Goal: Task Accomplishment & Management: Complete application form

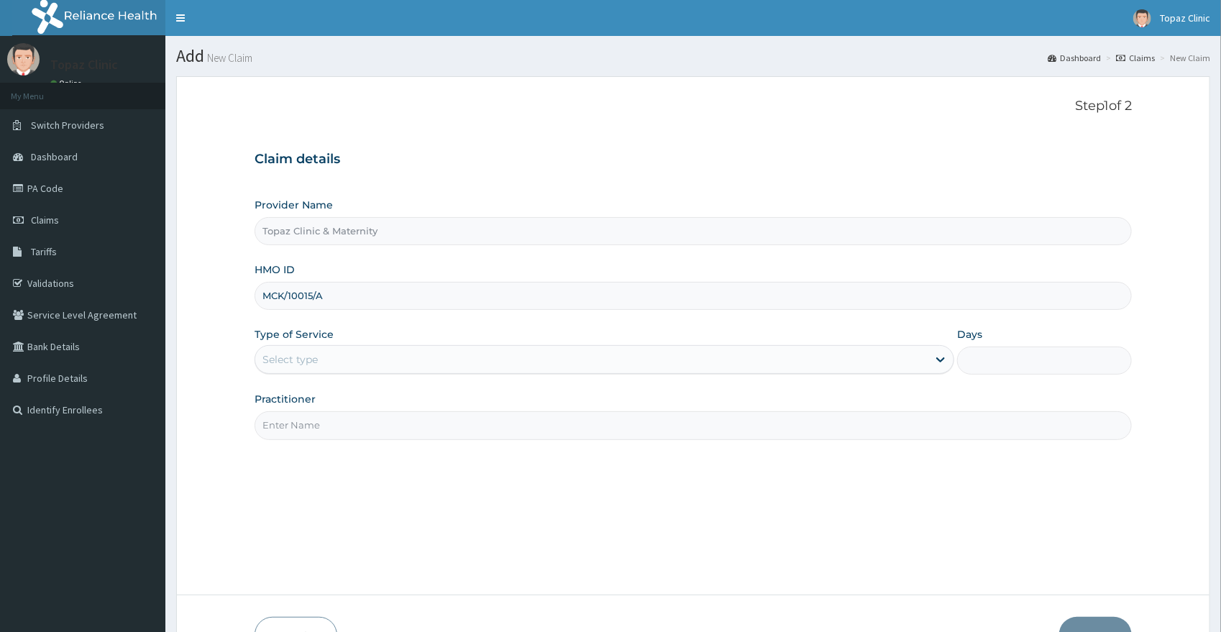
type input "MCK/10015/A"
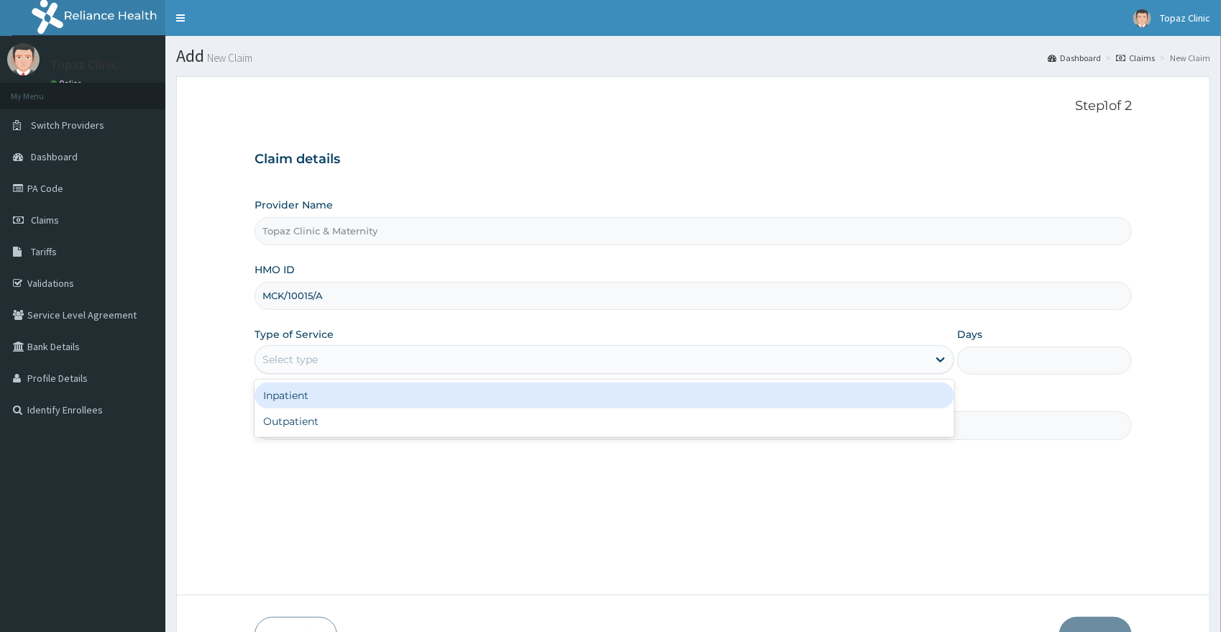
click at [378, 362] on div "Select type" at bounding box center [591, 359] width 672 height 23
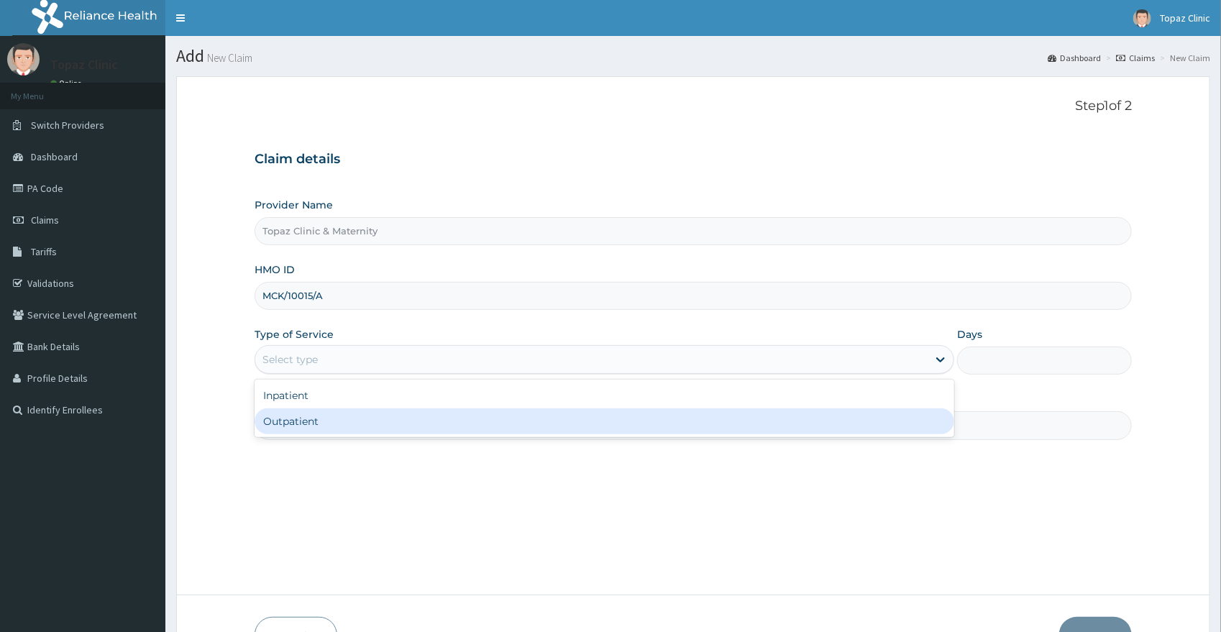
drag, startPoint x: 353, startPoint y: 423, endPoint x: 501, endPoint y: 522, distance: 178.3
click at [356, 426] on div "Outpatient" at bounding box center [605, 422] width 700 height 26
type input "1"
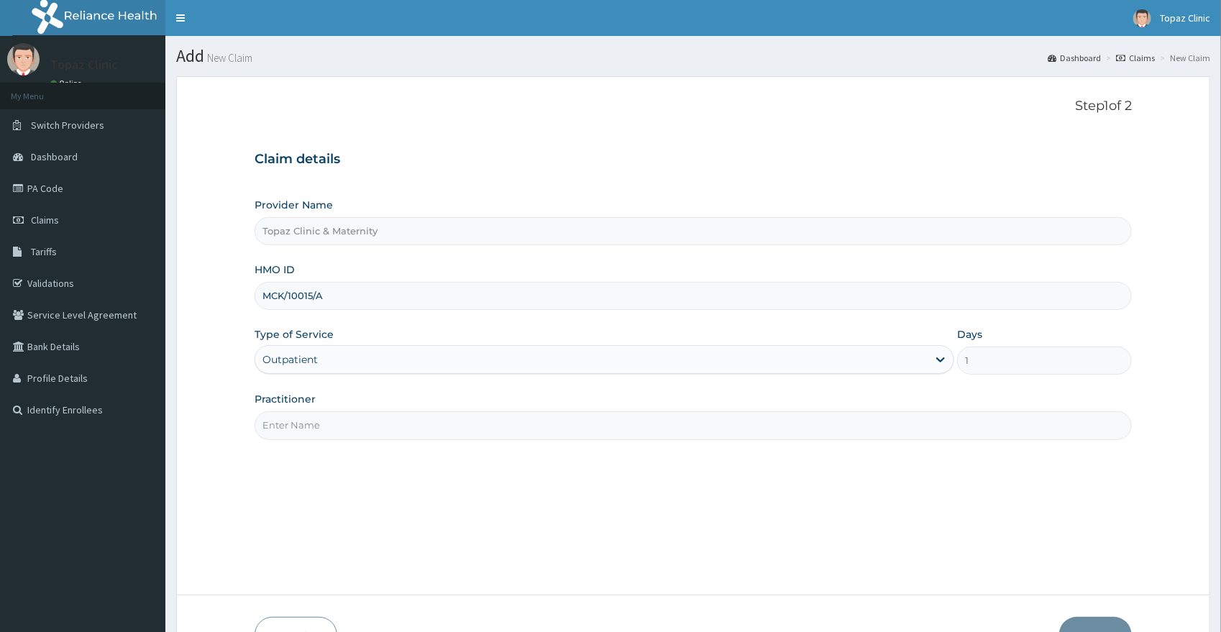
click at [475, 420] on input "Practitioner" at bounding box center [694, 425] width 878 height 28
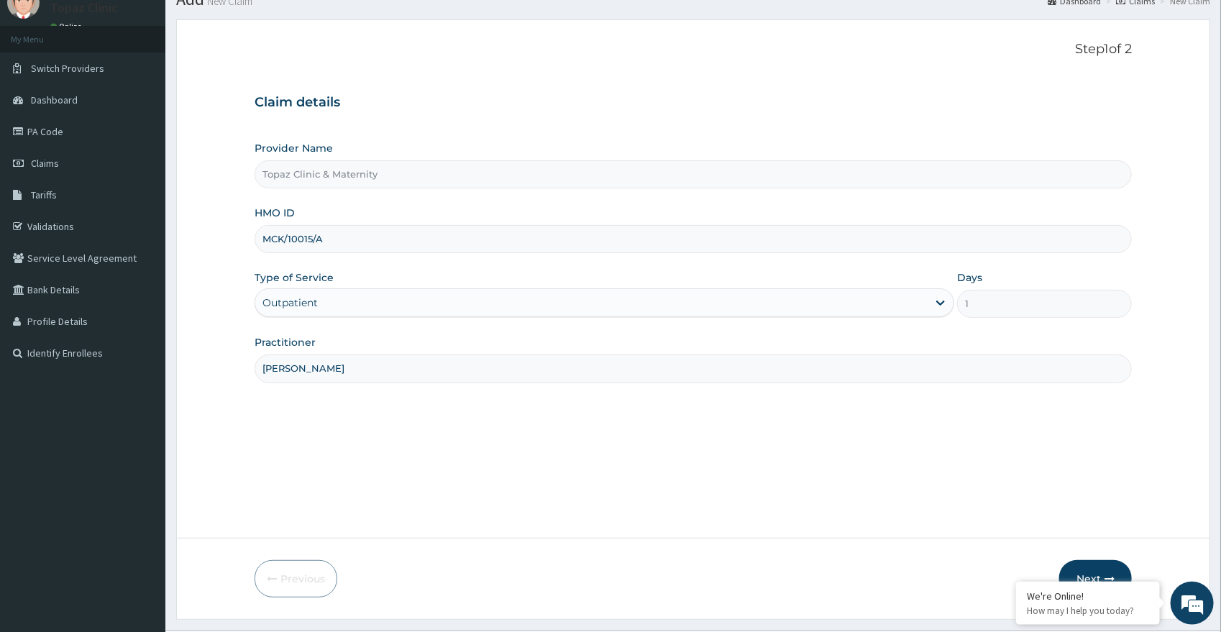
scroll to position [92, 0]
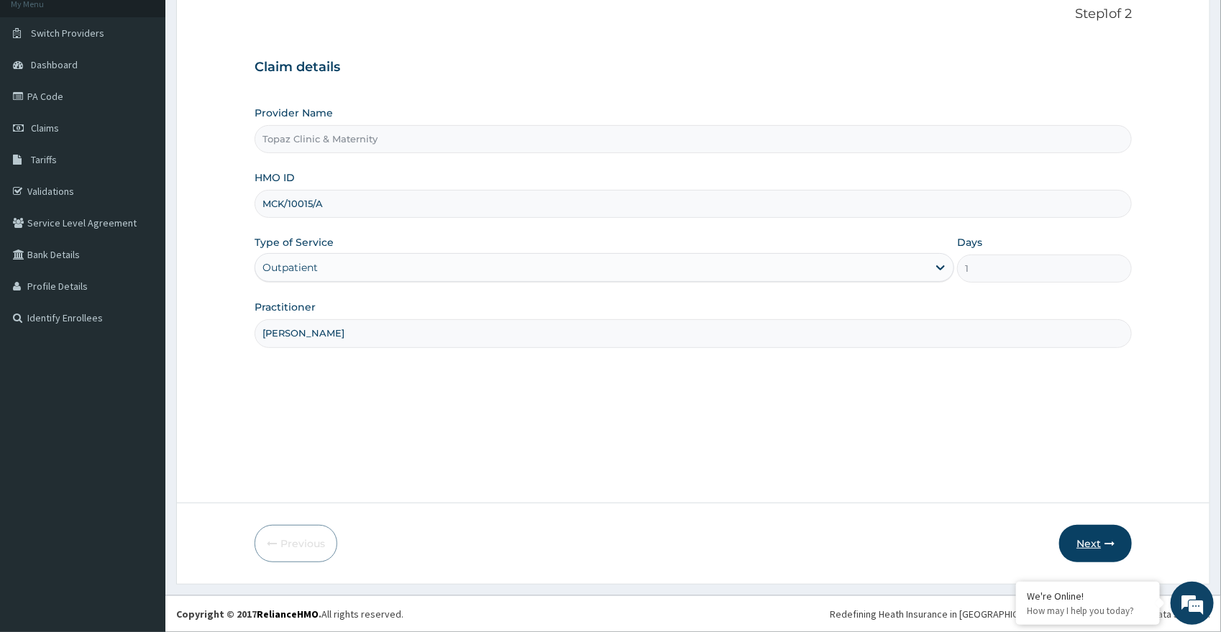
type input "DR OKAFOR"
click at [1101, 541] on button "Next" at bounding box center [1095, 543] width 73 height 37
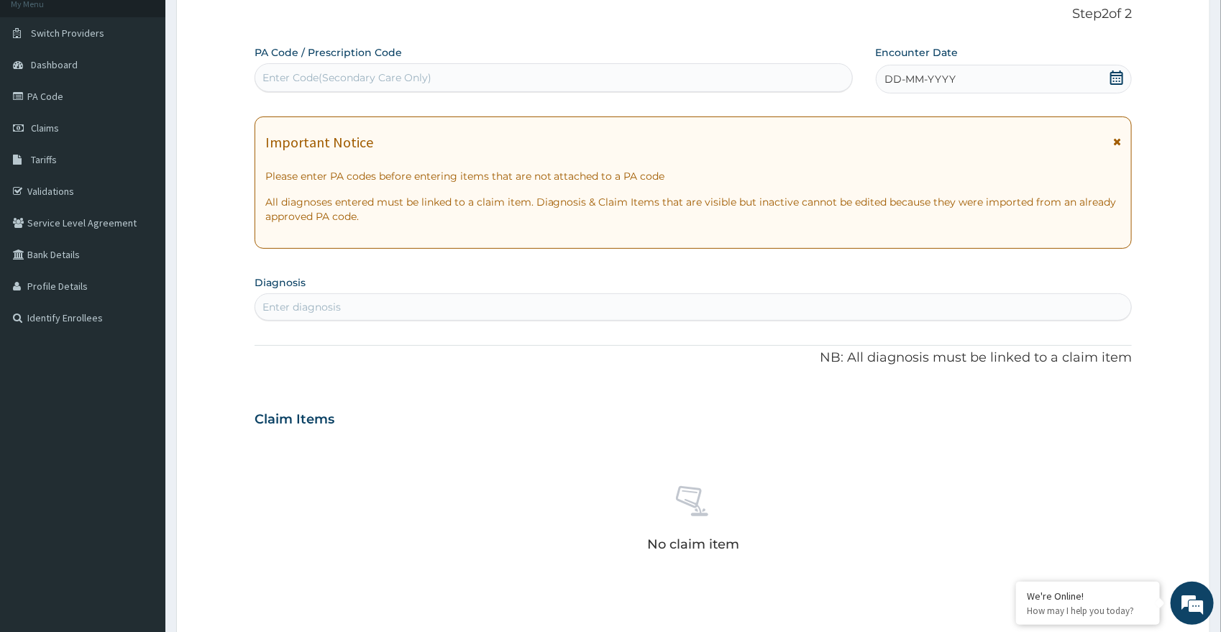
scroll to position [0, 0]
click at [1117, 78] on icon at bounding box center [1117, 77] width 14 height 14
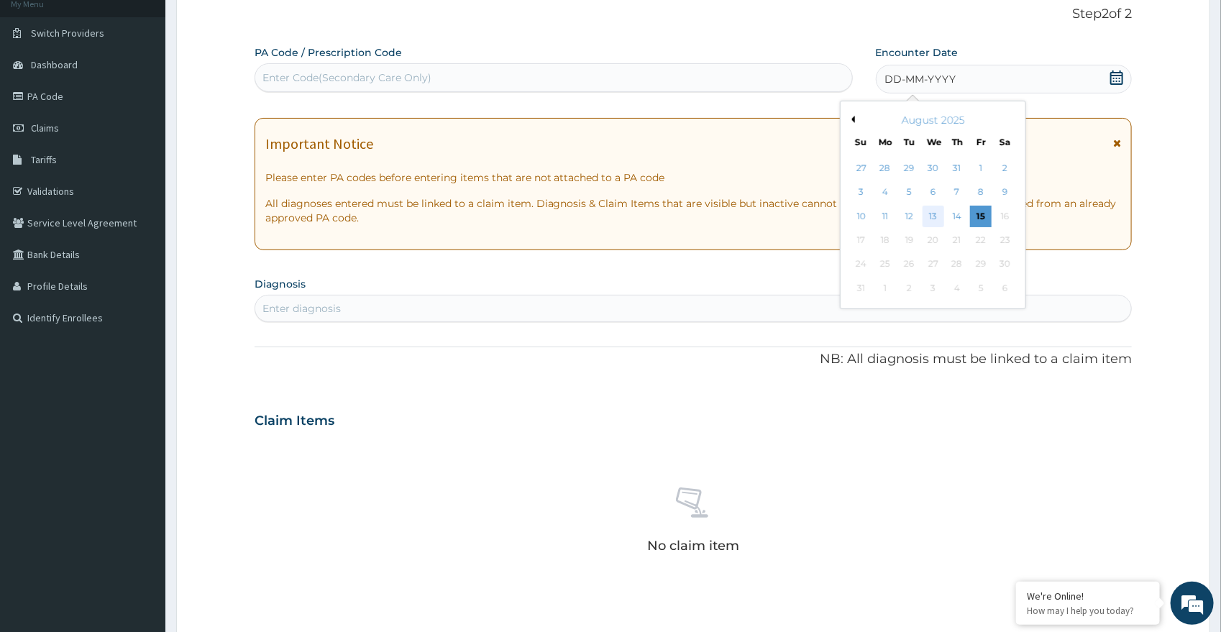
click at [932, 214] on div "13" at bounding box center [933, 217] width 22 height 22
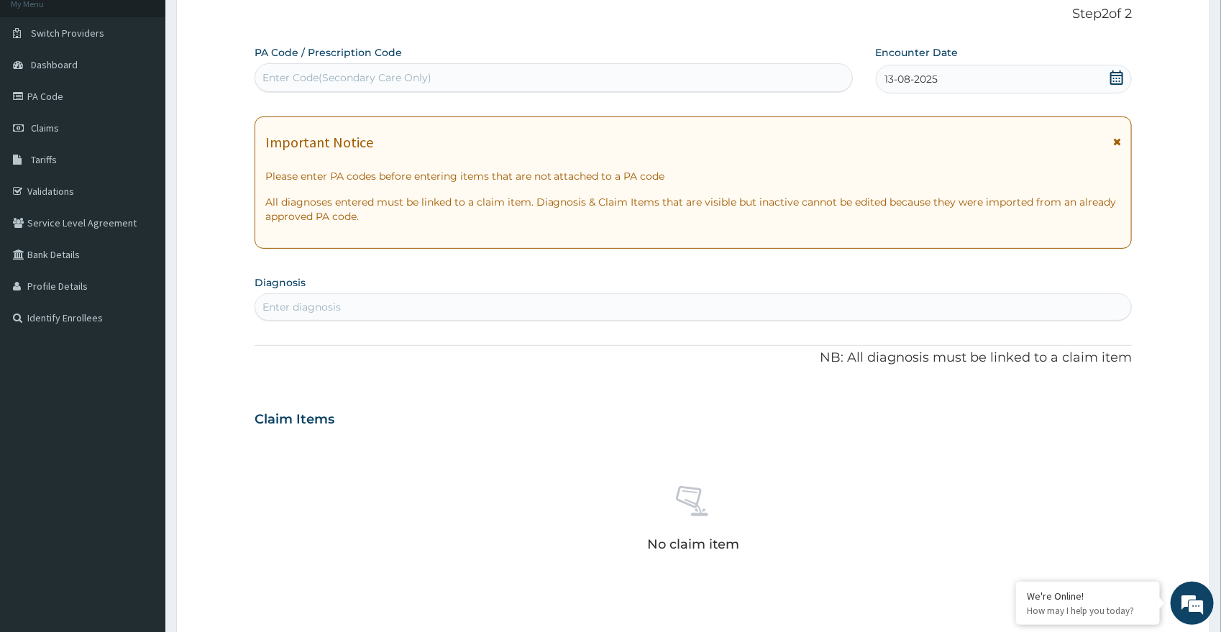
click at [669, 303] on div "Enter diagnosis" at bounding box center [693, 307] width 877 height 23
type input "MALARIA"
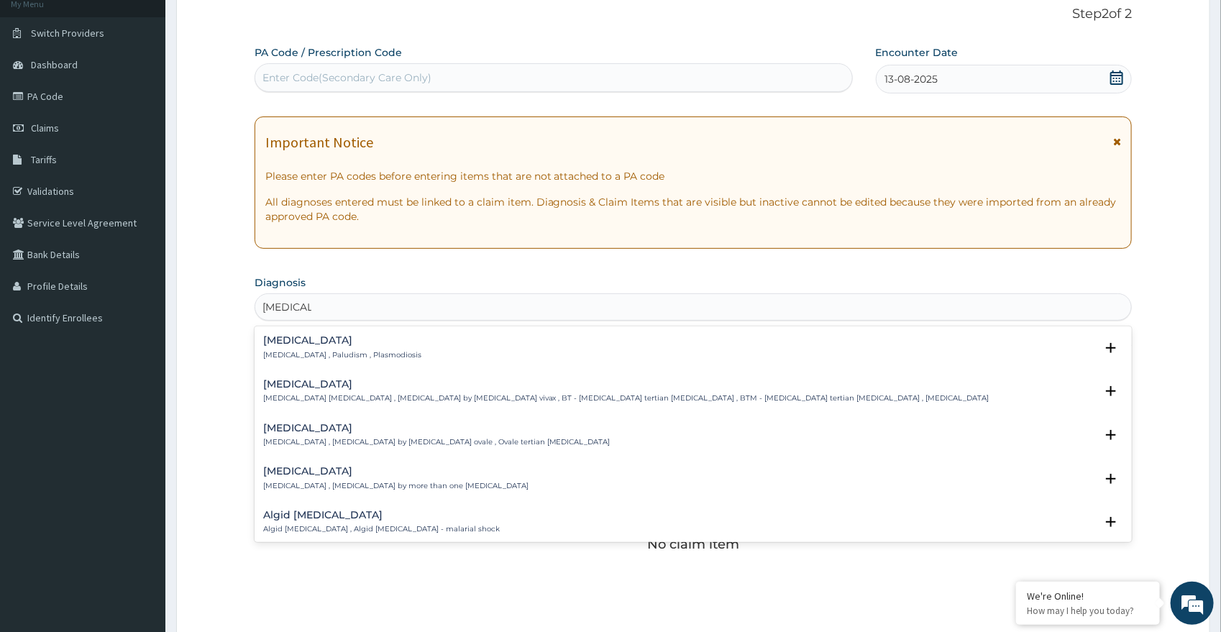
click at [505, 358] on div "Malaria Malaria , Paludism , Plasmodiosis" at bounding box center [693, 347] width 861 height 25
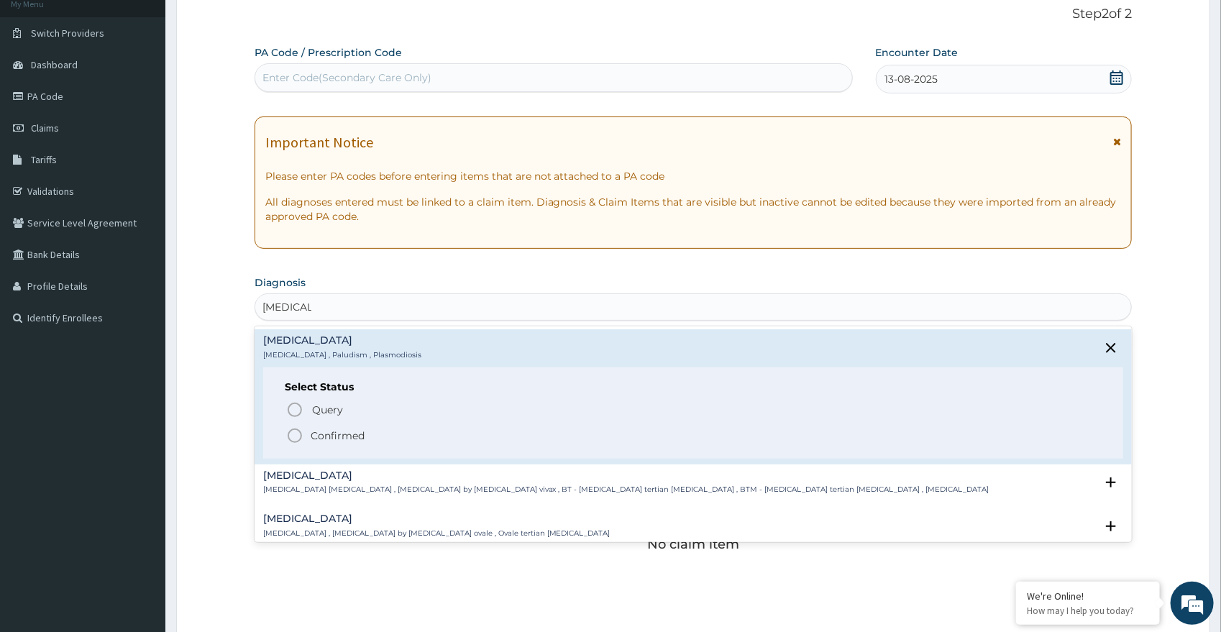
click at [331, 434] on p "Confirmed" at bounding box center [338, 436] width 54 height 14
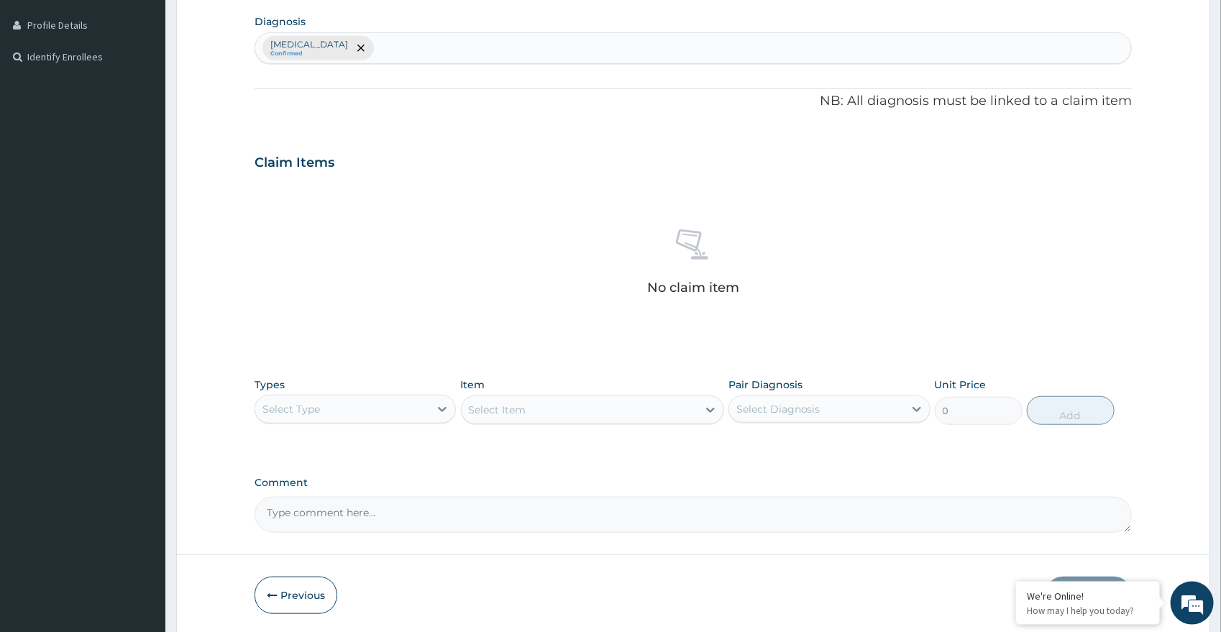
scroll to position [405, 0]
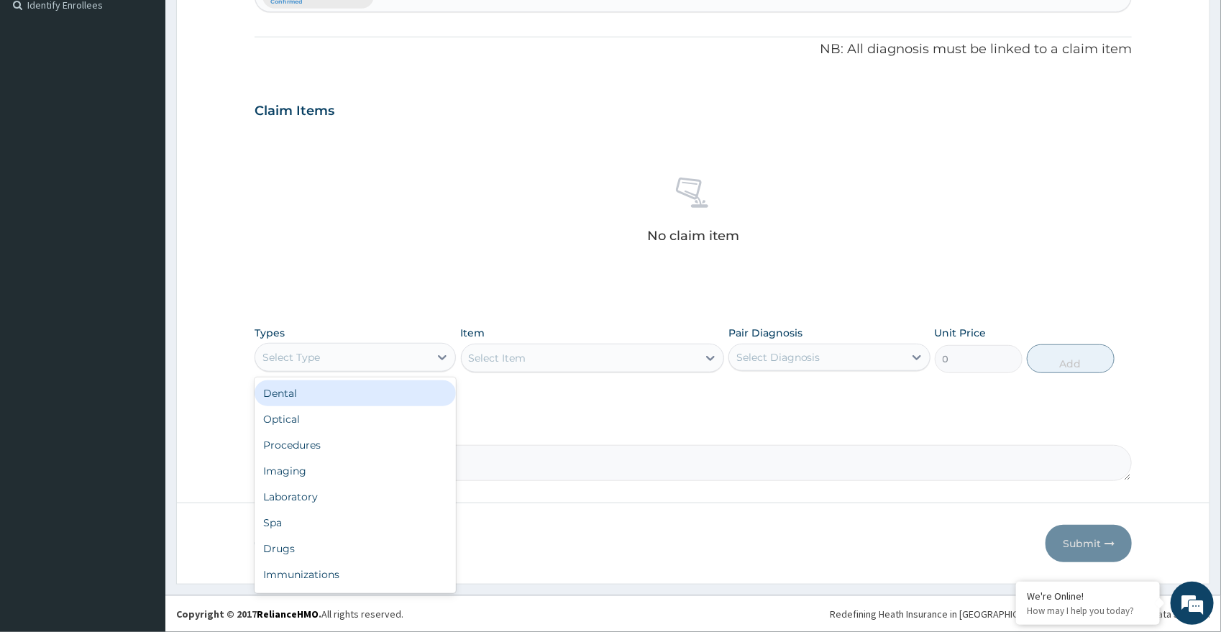
click at [316, 351] on div "Select Type" at bounding box center [292, 357] width 58 height 14
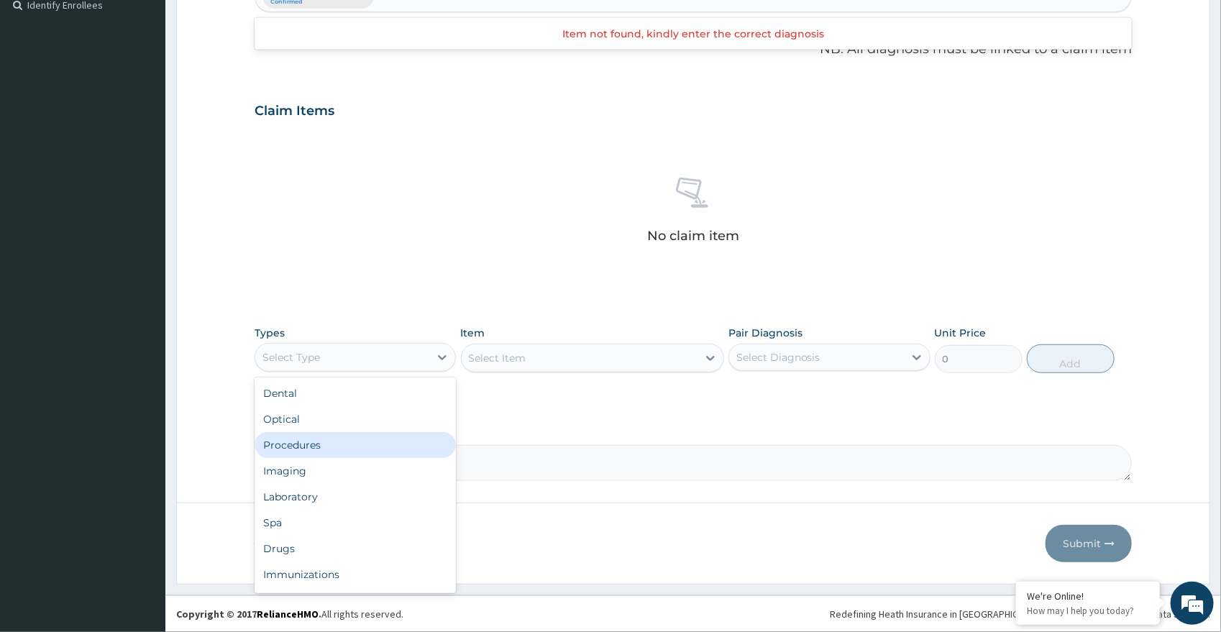
click at [324, 447] on div "Procedures" at bounding box center [356, 445] width 202 height 26
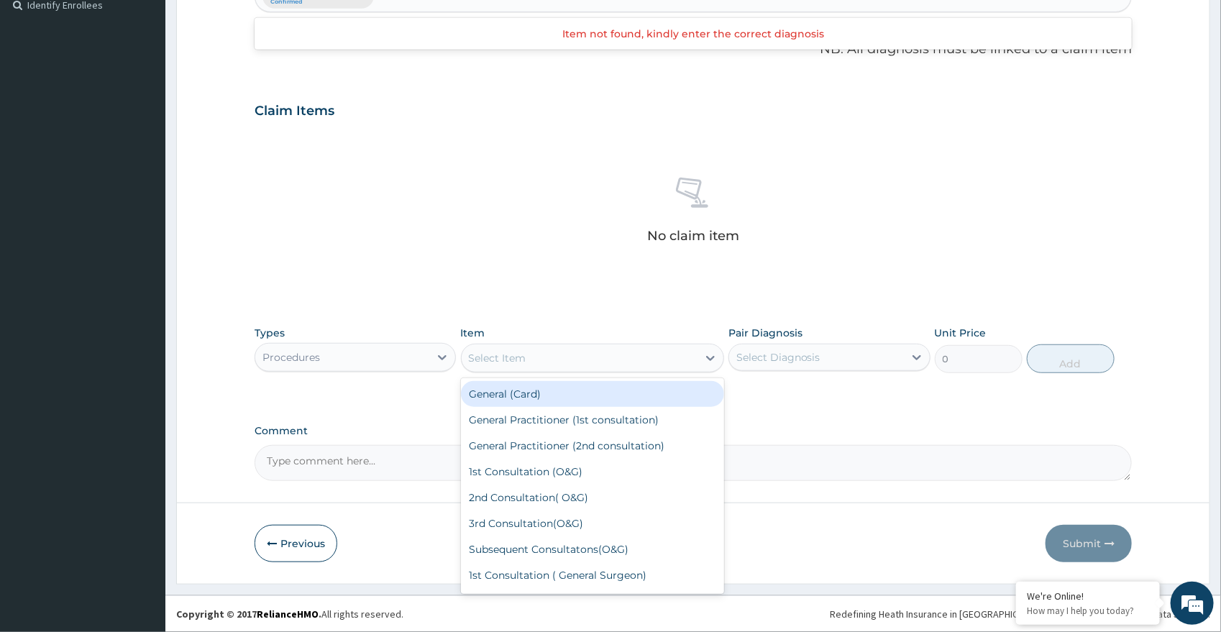
click at [549, 365] on div "Select Item" at bounding box center [580, 358] width 236 height 23
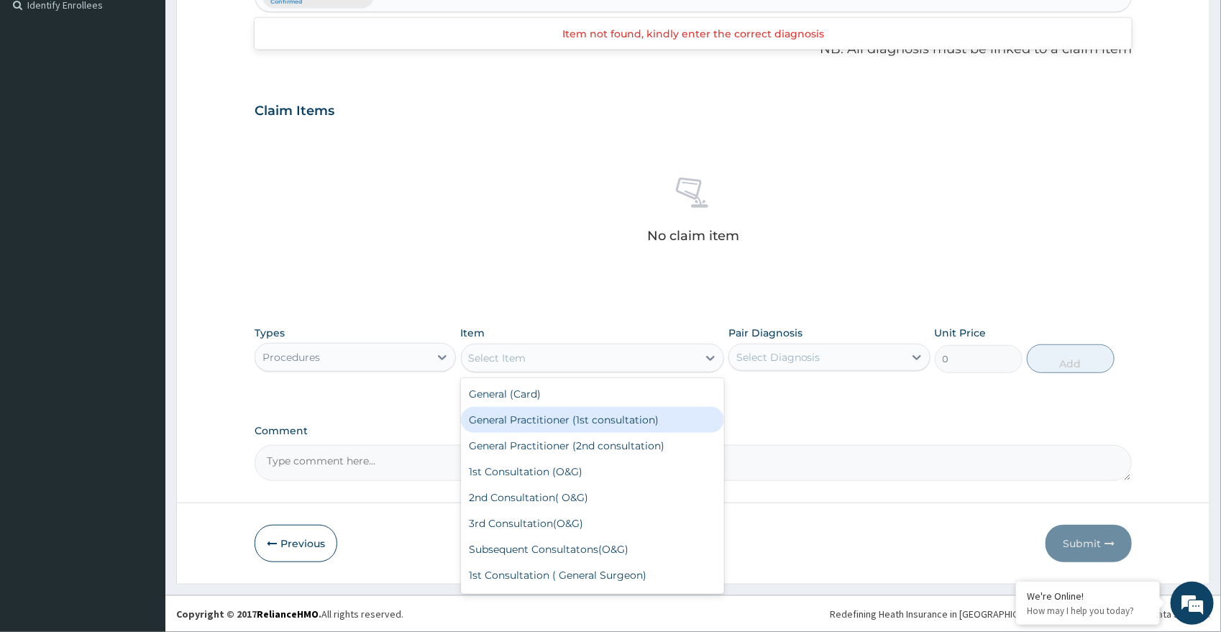
click at [533, 421] on div "General Practitioner (1st consultation)" at bounding box center [592, 420] width 263 height 26
type input "2000"
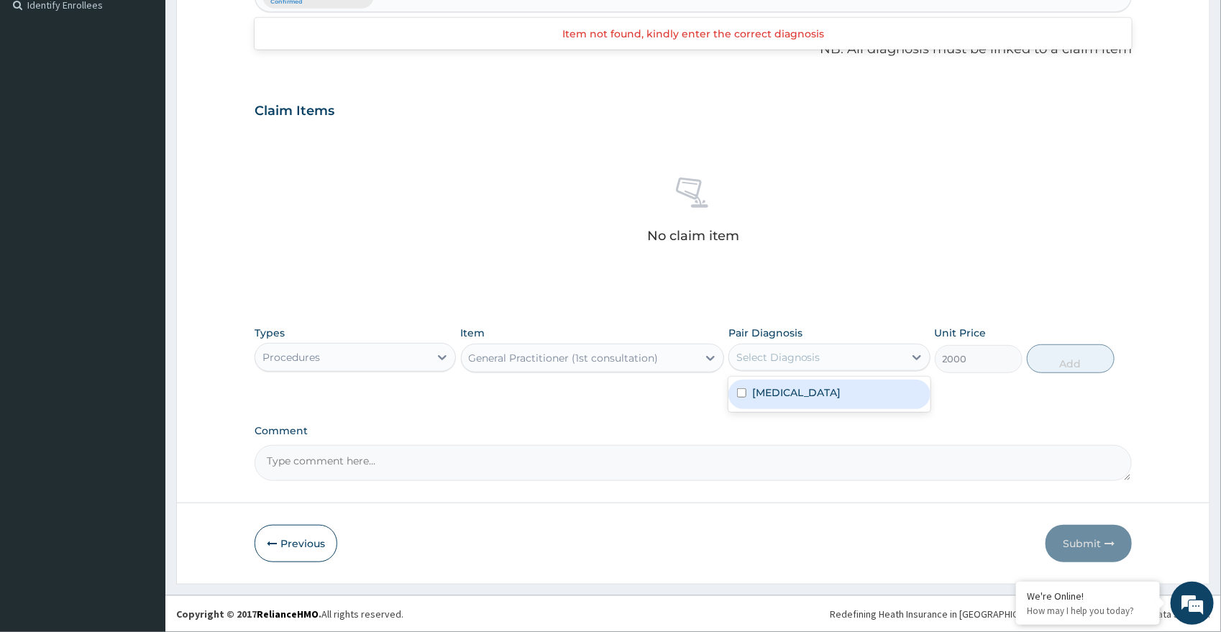
click at [849, 366] on div "Select Diagnosis" at bounding box center [816, 357] width 175 height 23
click at [842, 398] on div "Malaria" at bounding box center [830, 394] width 202 height 29
checkbox input "true"
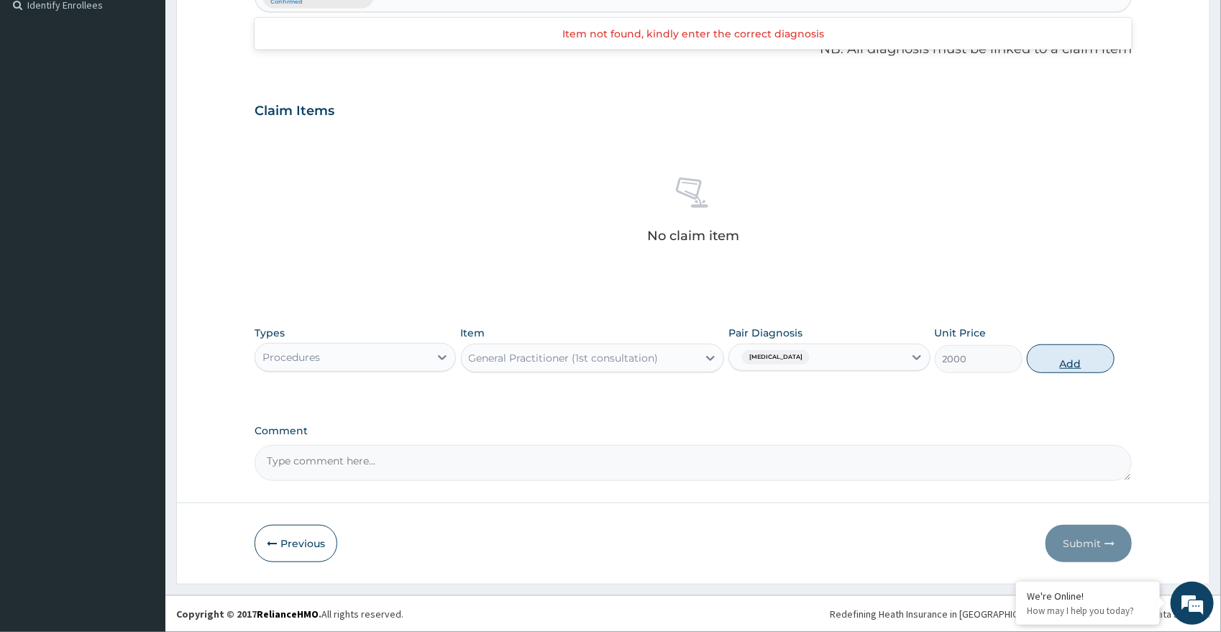
click at [1039, 366] on button "Add" at bounding box center [1071, 358] width 88 height 29
type input "0"
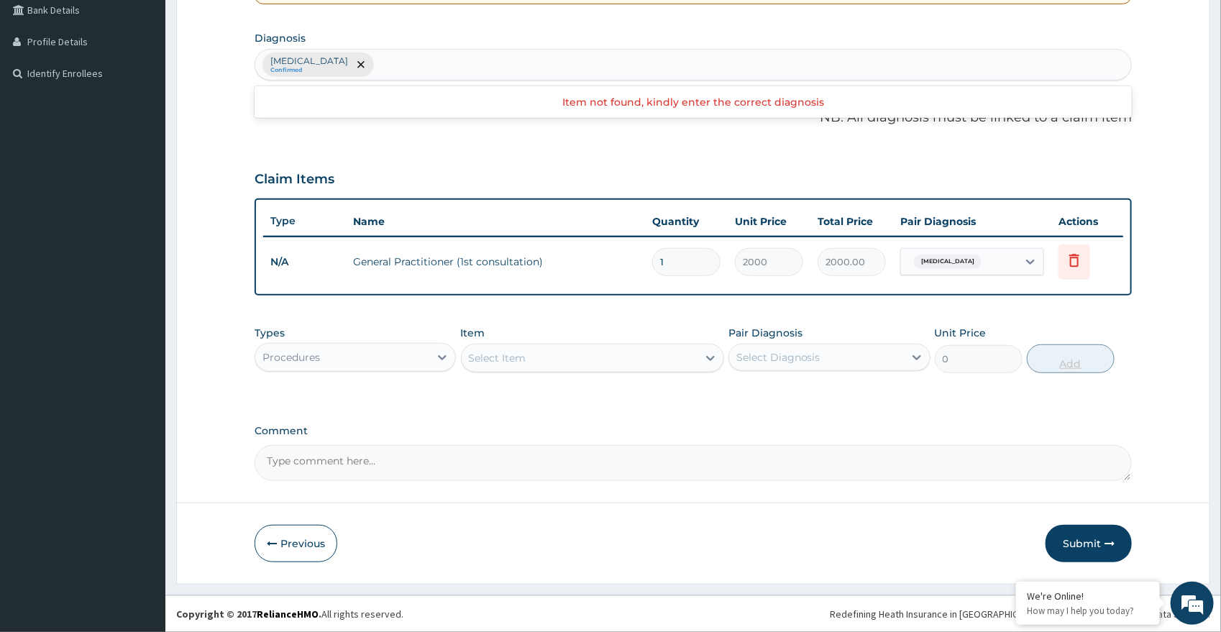
scroll to position [335, 0]
click at [357, 66] on icon "remove selection option" at bounding box center [360, 66] width 7 height 7
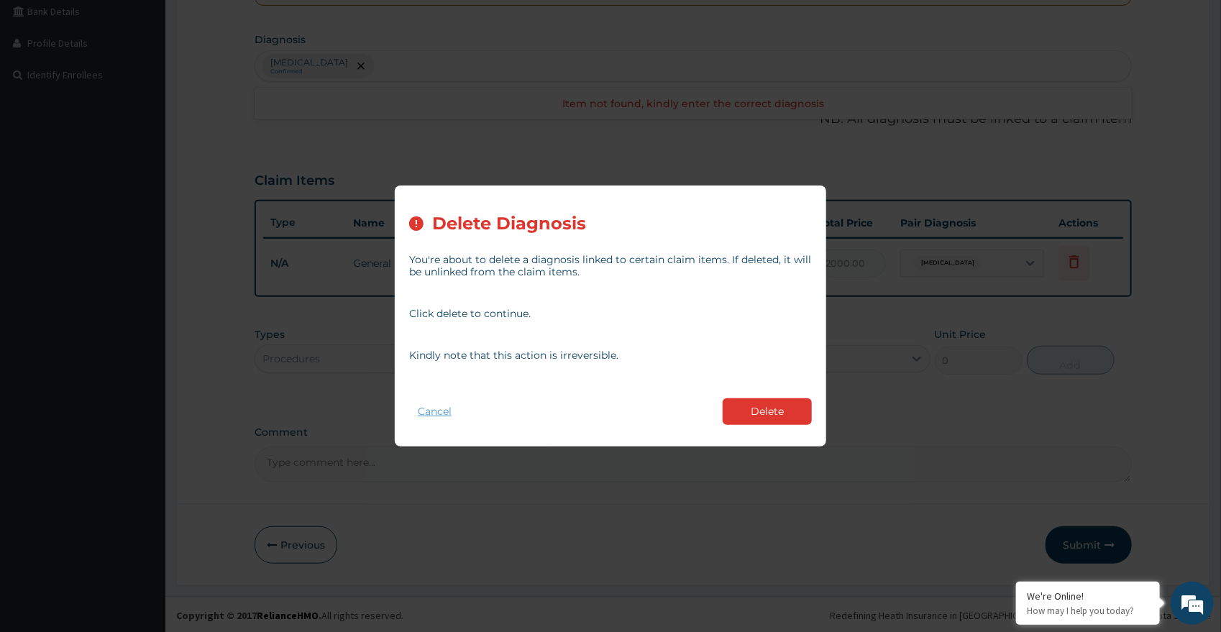
click at [449, 419] on button "Cancel" at bounding box center [434, 411] width 51 height 21
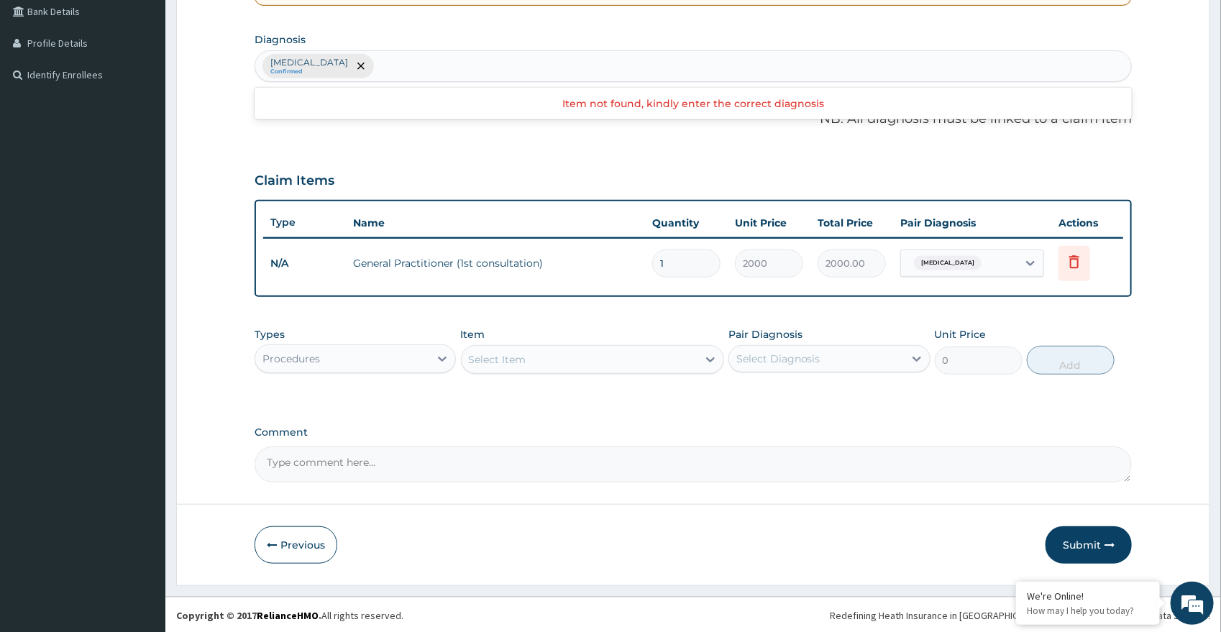
click at [406, 352] on div "Procedures" at bounding box center [342, 358] width 175 height 23
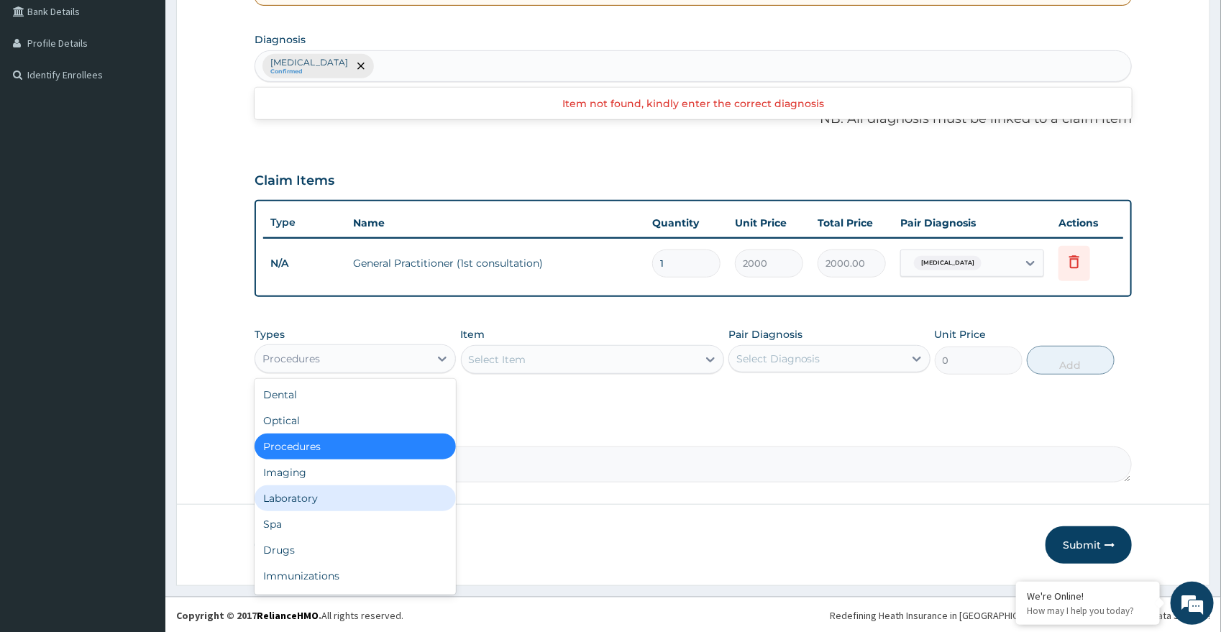
click at [351, 503] on div "Laboratory" at bounding box center [356, 498] width 202 height 26
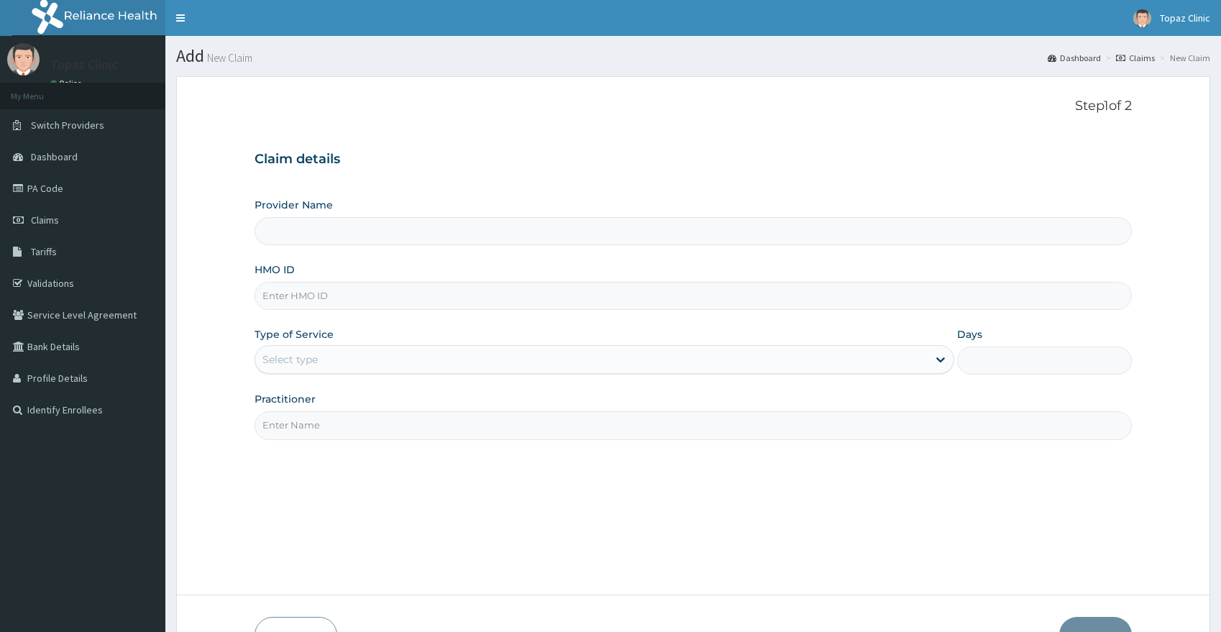
scroll to position [92, 0]
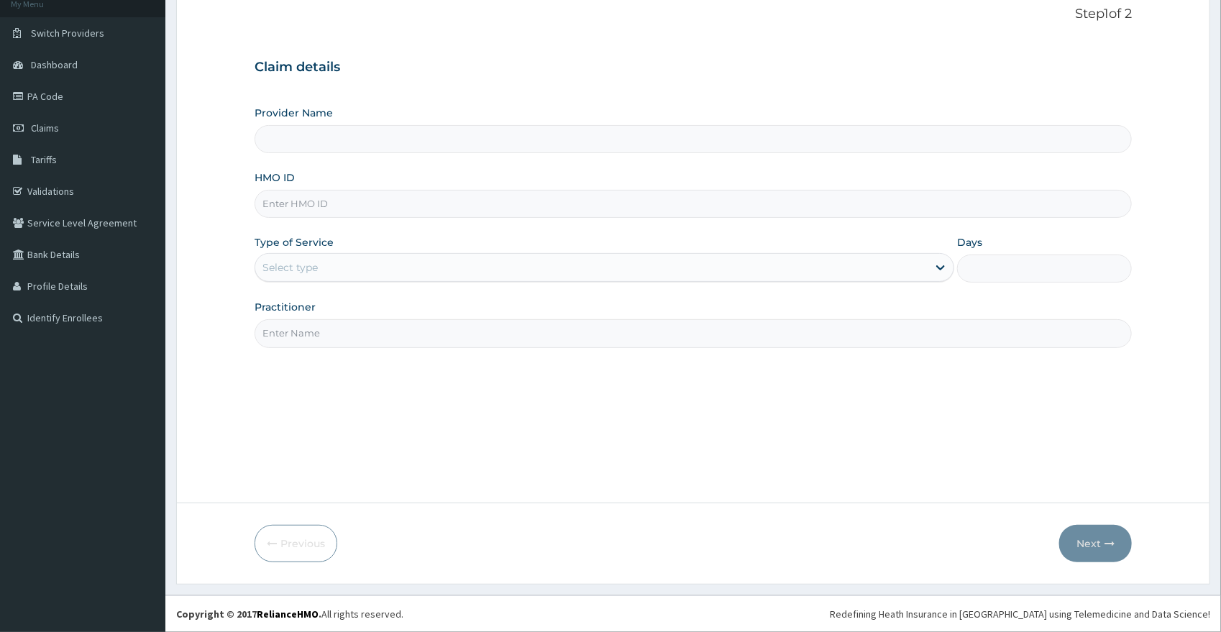
type input "Topaz Clinic & Maternity"
click at [496, 209] on input "HMO ID" at bounding box center [694, 204] width 878 height 28
type input "MCK/10015/A"
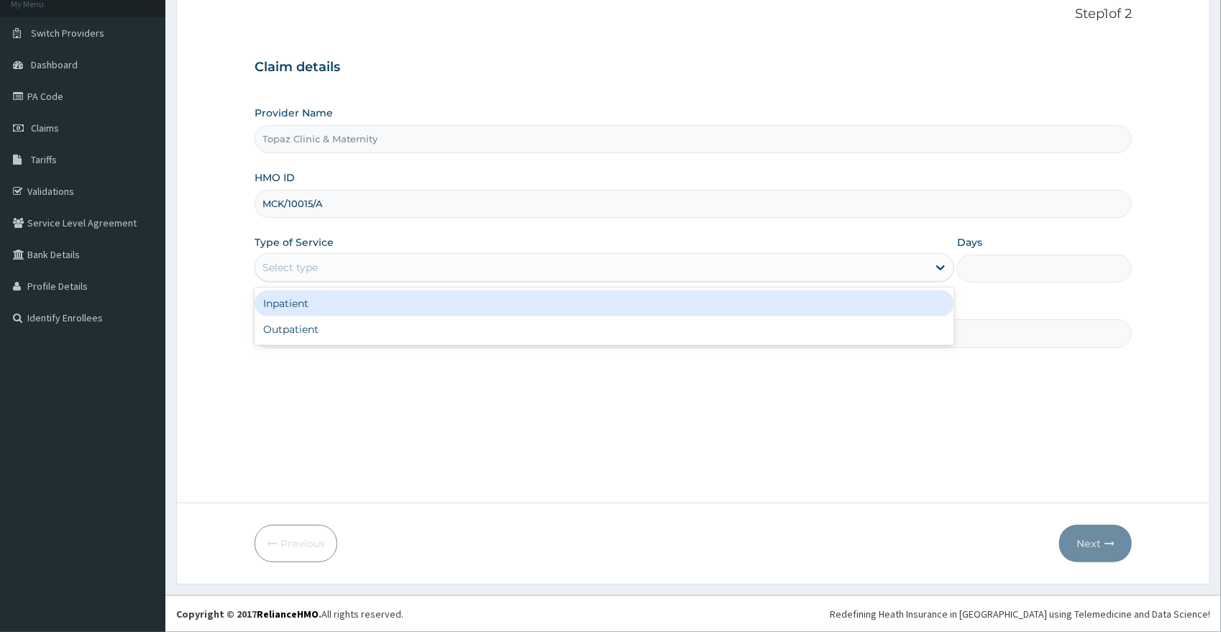
click at [501, 267] on div "Select type" at bounding box center [591, 267] width 672 height 23
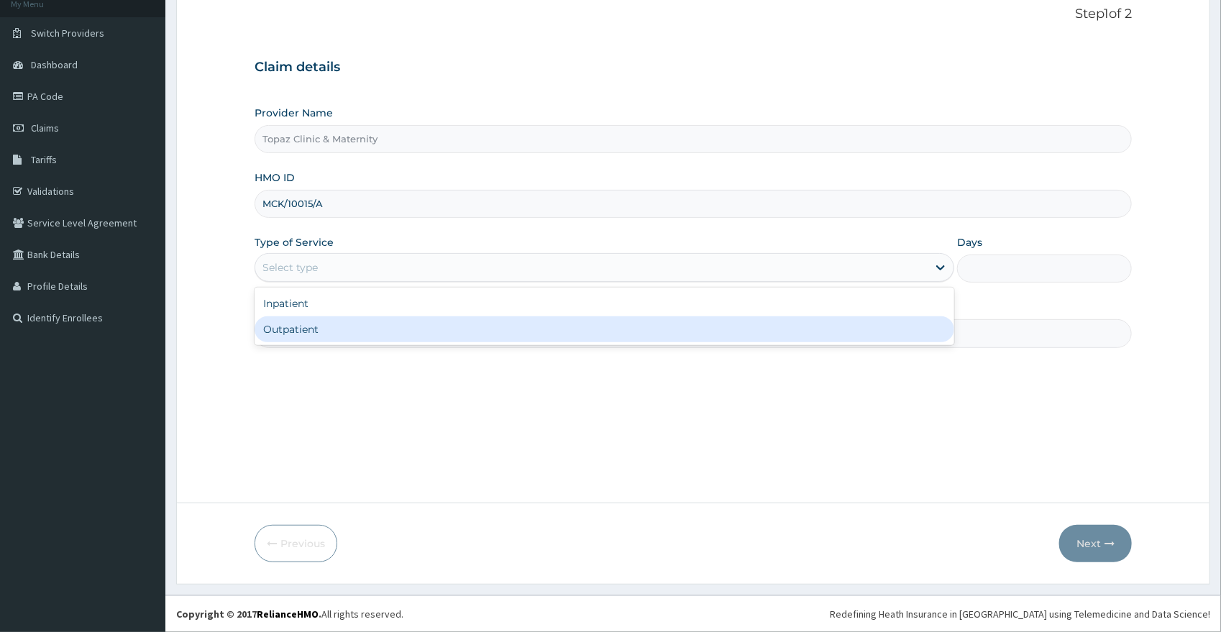
click at [473, 321] on div "Outpatient" at bounding box center [605, 329] width 700 height 26
type input "1"
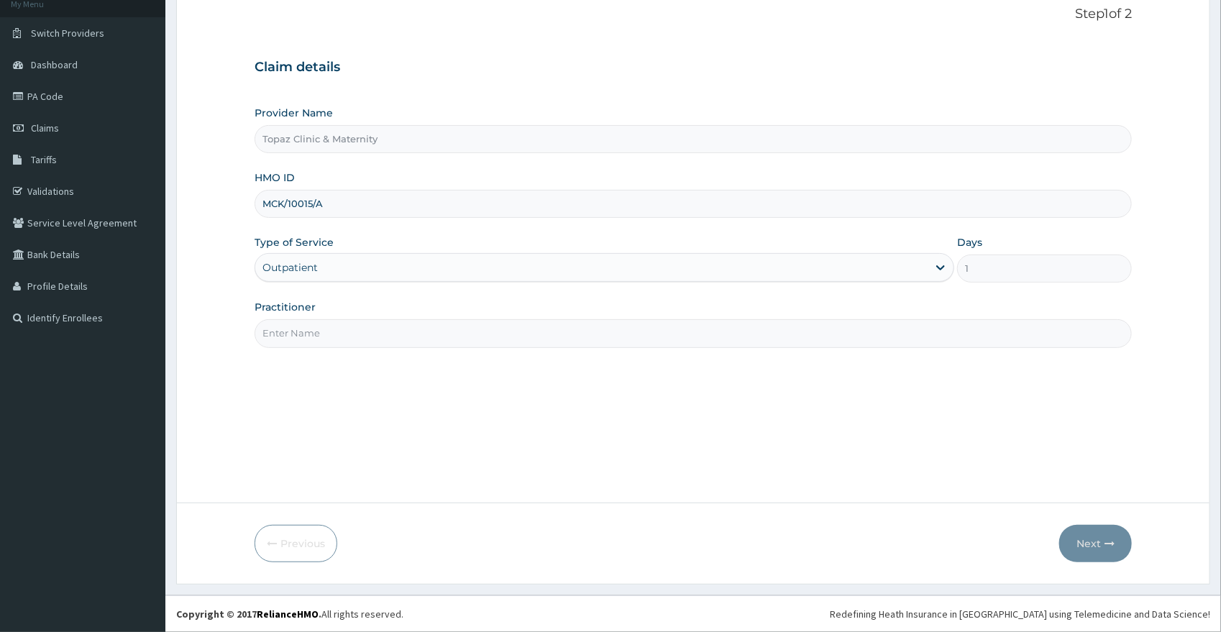
click at [470, 328] on input "Practitioner" at bounding box center [694, 333] width 878 height 28
type input "DR SANUSI"
click at [1100, 556] on button "Next" at bounding box center [1095, 543] width 73 height 37
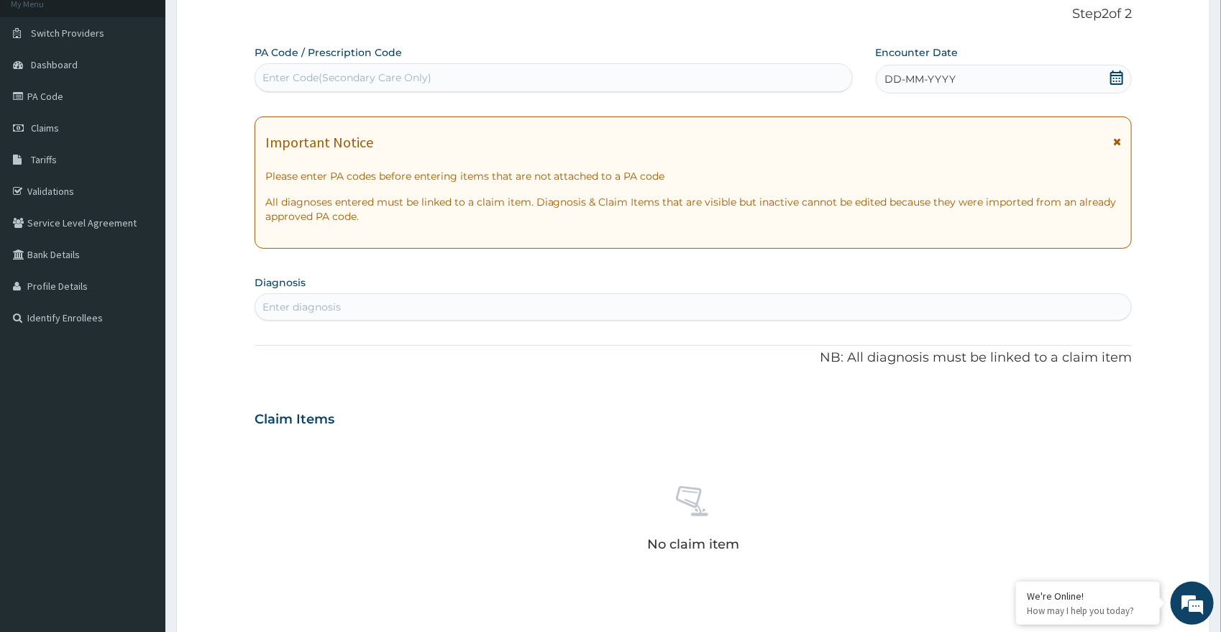
click at [1117, 67] on div "DD-MM-YYYY" at bounding box center [1004, 79] width 257 height 29
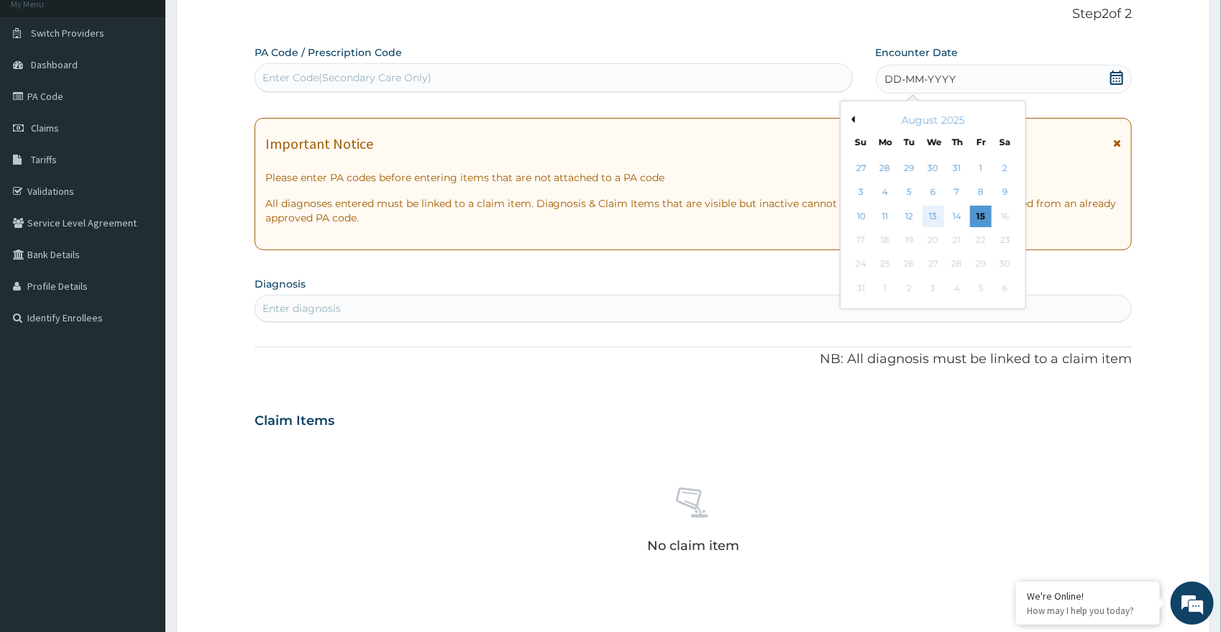
click at [935, 217] on div "13" at bounding box center [933, 217] width 22 height 22
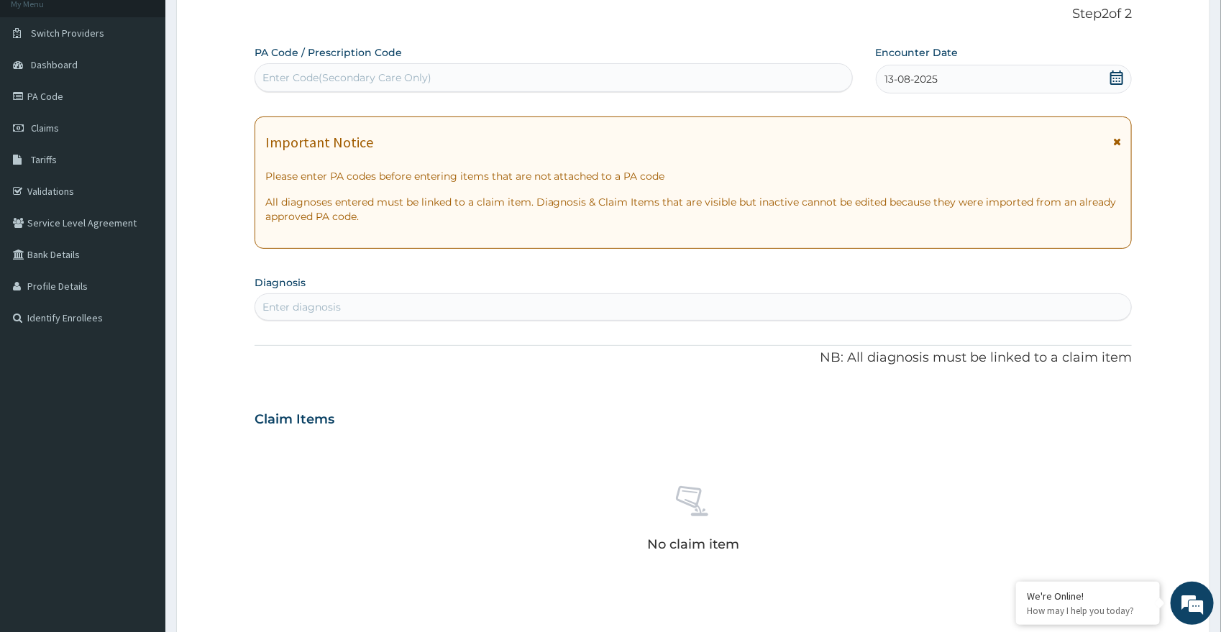
click at [601, 316] on div "Enter diagnosis" at bounding box center [693, 307] width 877 height 23
type input "MALARIA"
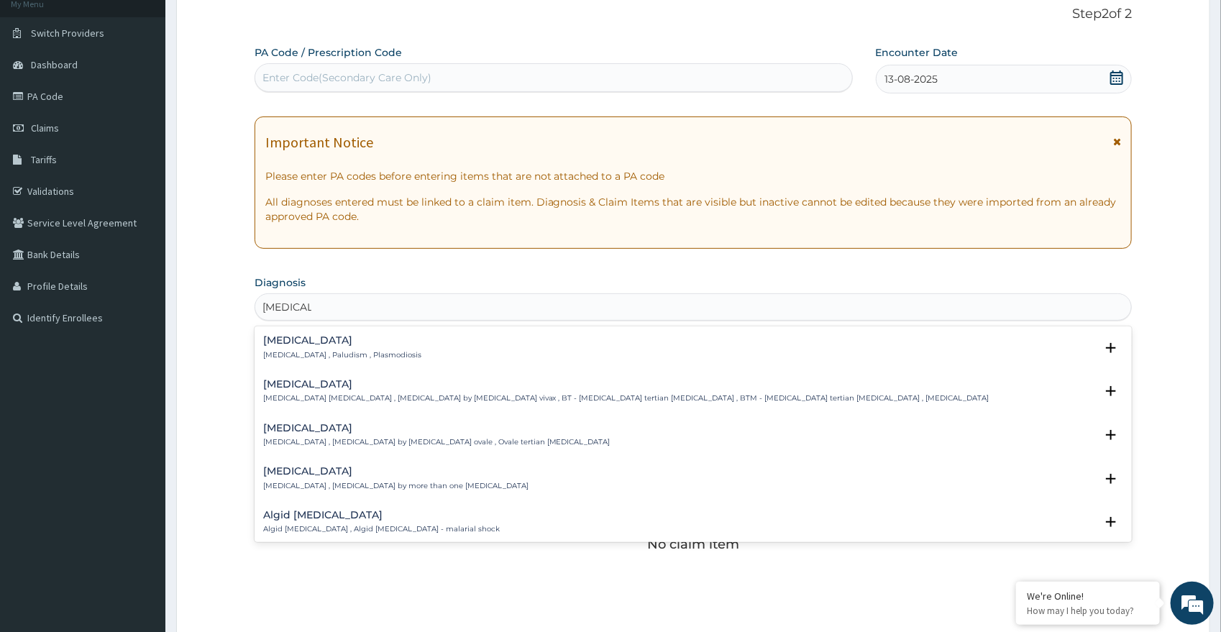
click at [380, 342] on h4 "Malaria" at bounding box center [342, 340] width 158 height 11
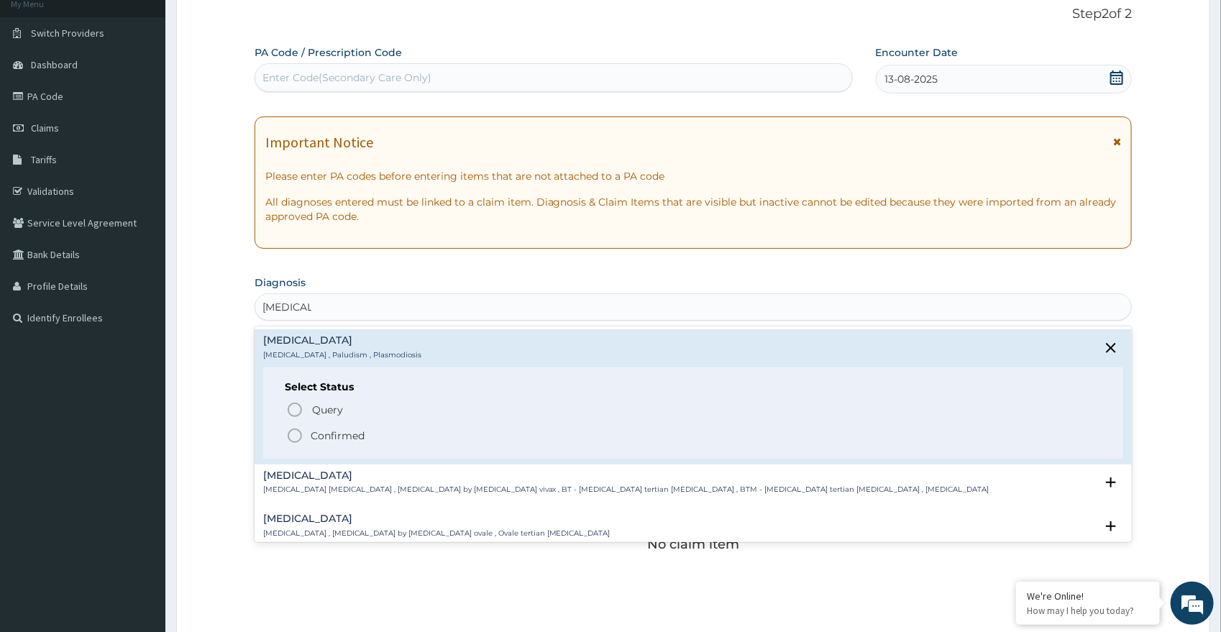
click at [291, 428] on icon "status option filled" at bounding box center [294, 435] width 17 height 17
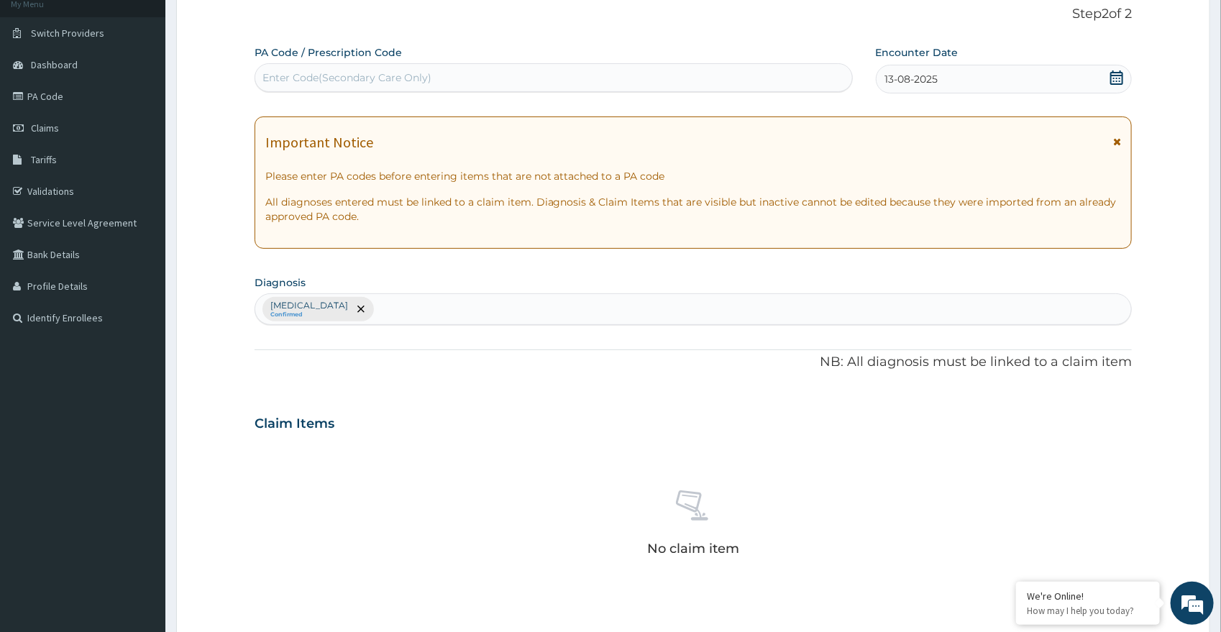
scroll to position [401, 0]
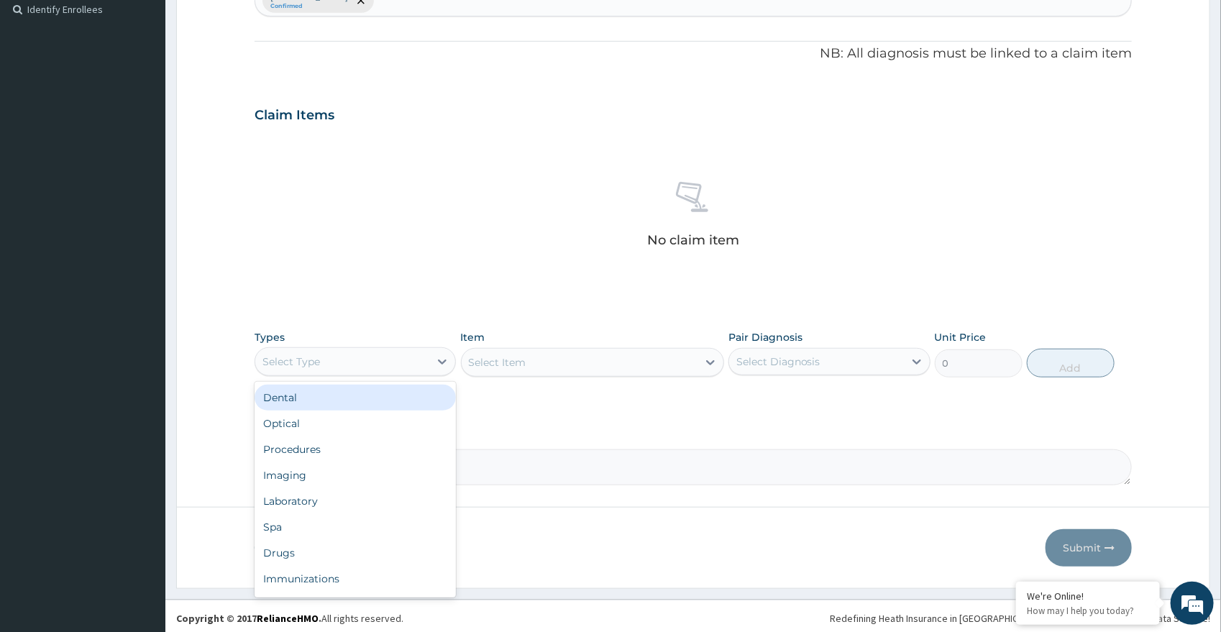
click at [388, 364] on div "Select Type" at bounding box center [342, 361] width 175 height 23
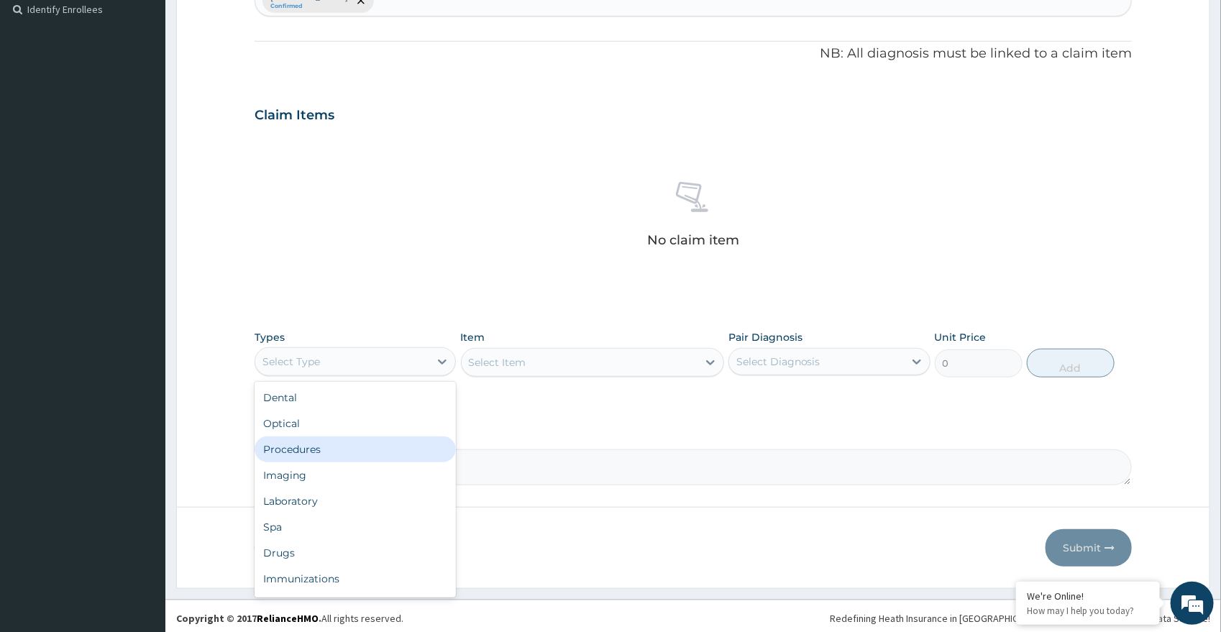
click at [347, 457] on div "Procedures" at bounding box center [356, 450] width 202 height 26
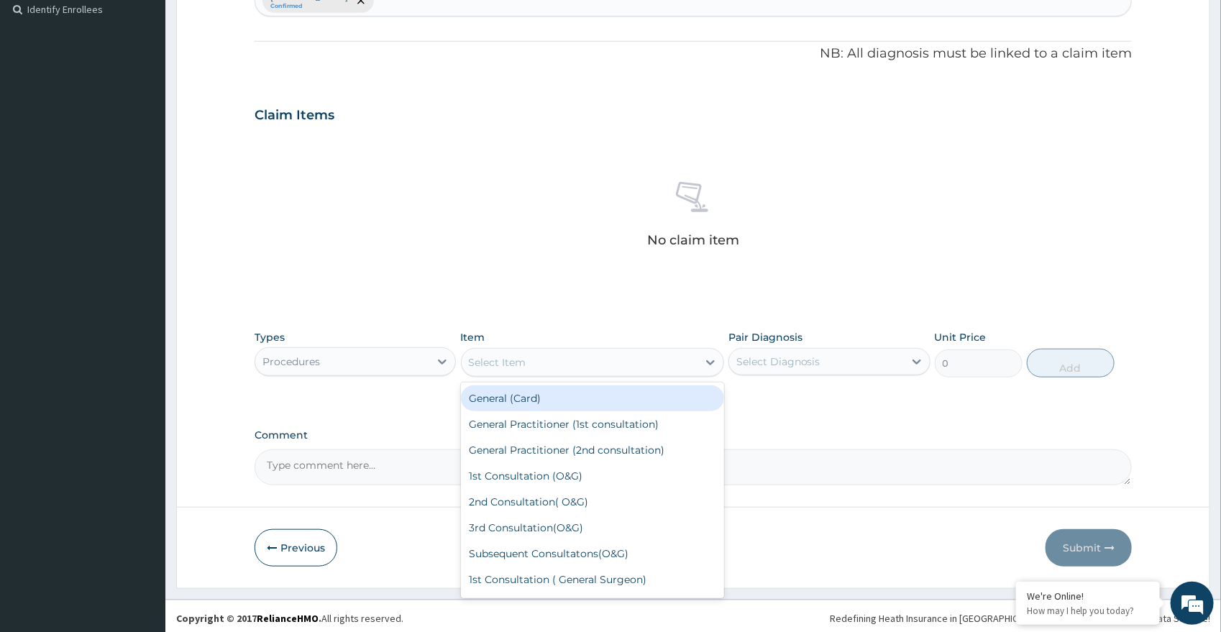
click at [583, 363] on div "Select Item" at bounding box center [580, 362] width 236 height 23
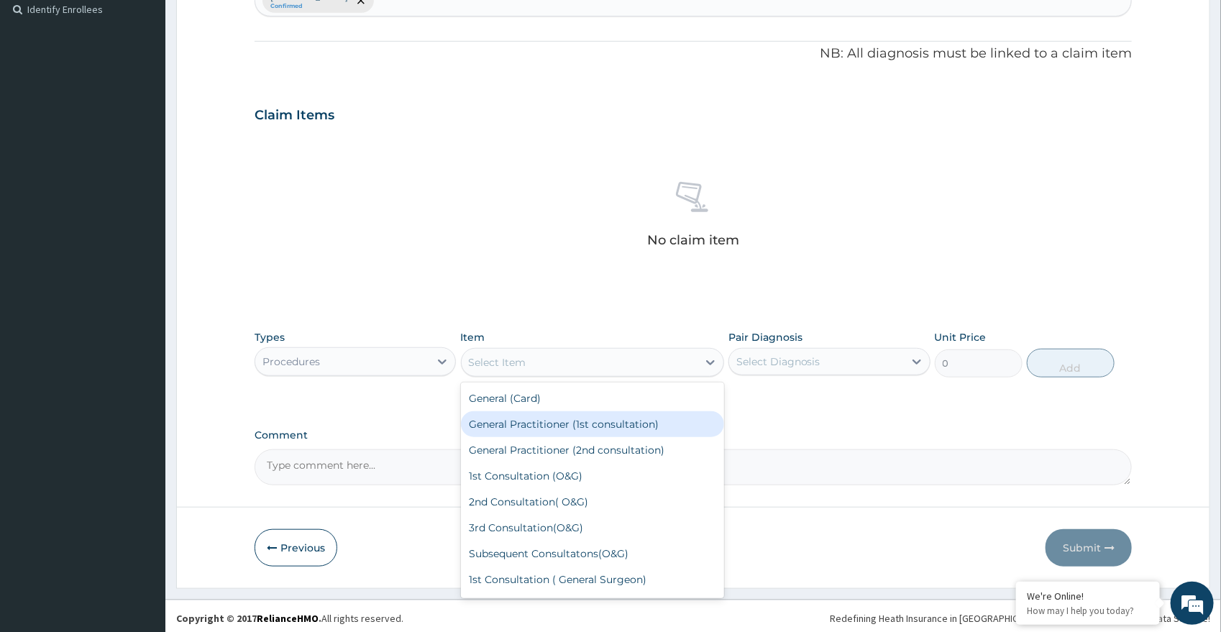
click at [613, 431] on div "General Practitioner (1st consultation)" at bounding box center [592, 424] width 263 height 26
type input "2000"
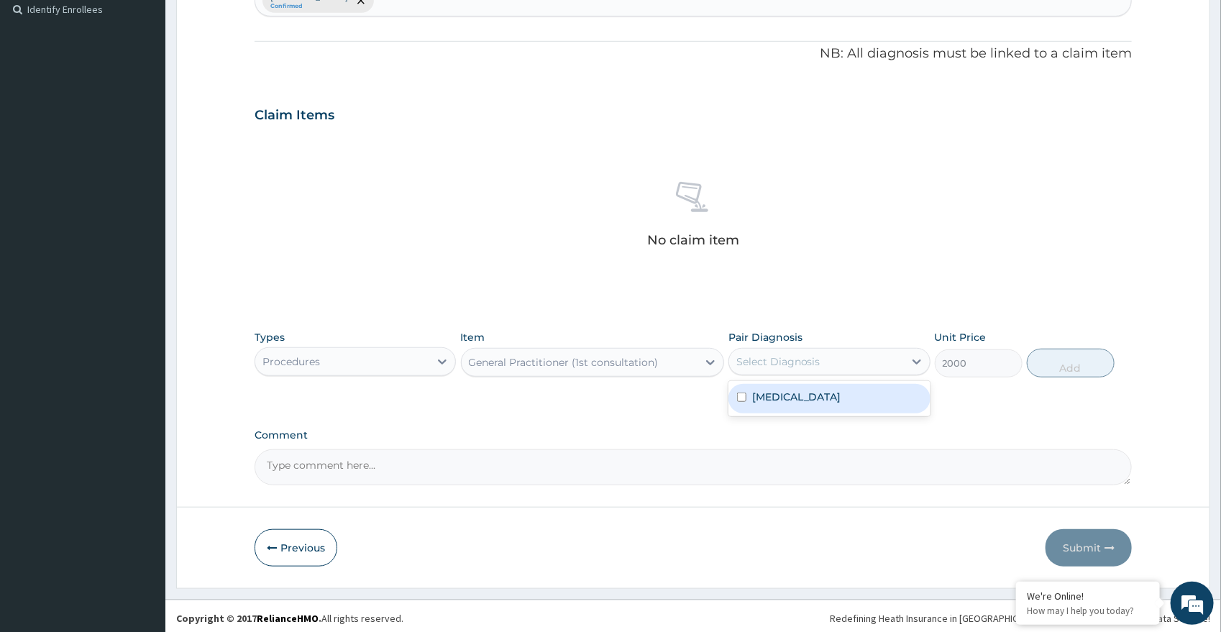
drag, startPoint x: 874, startPoint y: 360, endPoint x: 839, endPoint y: 400, distance: 52.5
click at [874, 363] on div "Select Diagnosis" at bounding box center [816, 361] width 175 height 23
click at [839, 400] on div "Malaria" at bounding box center [830, 398] width 202 height 29
checkbox input "true"
click at [1100, 369] on button "Add" at bounding box center [1071, 363] width 88 height 29
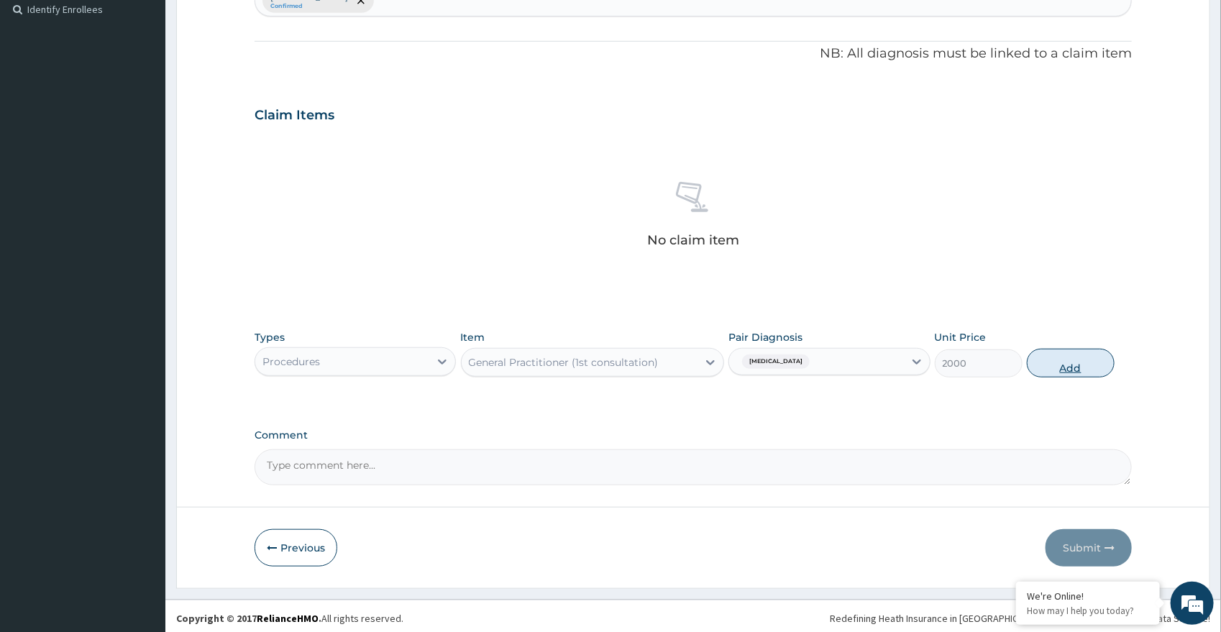
type input "0"
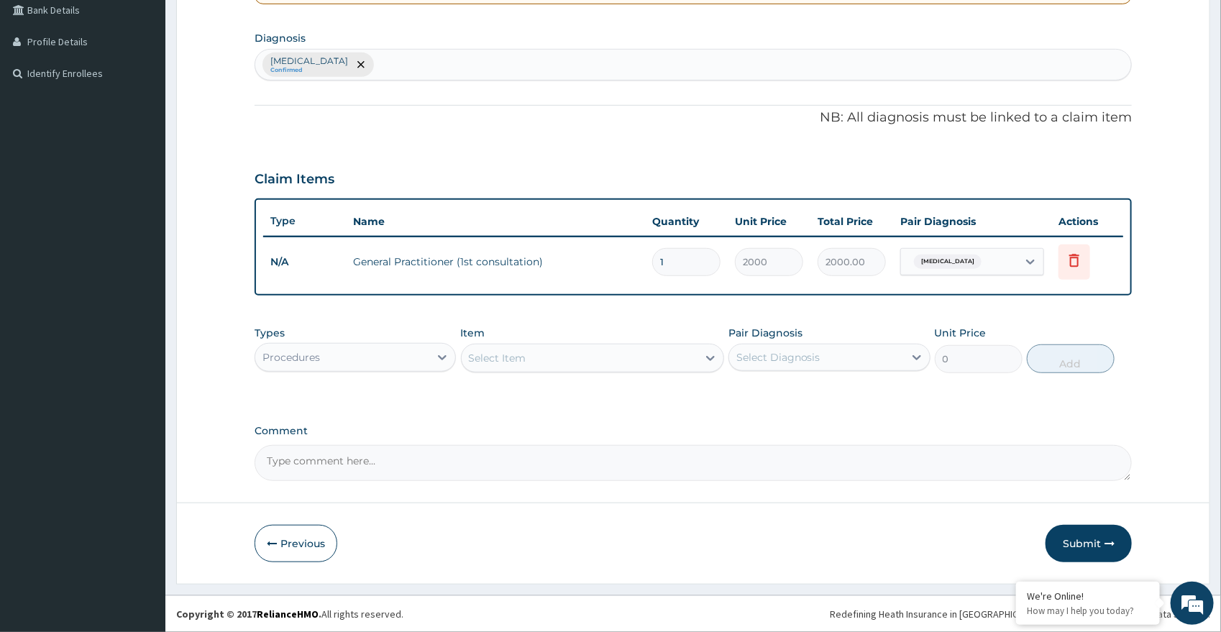
scroll to position [335, 0]
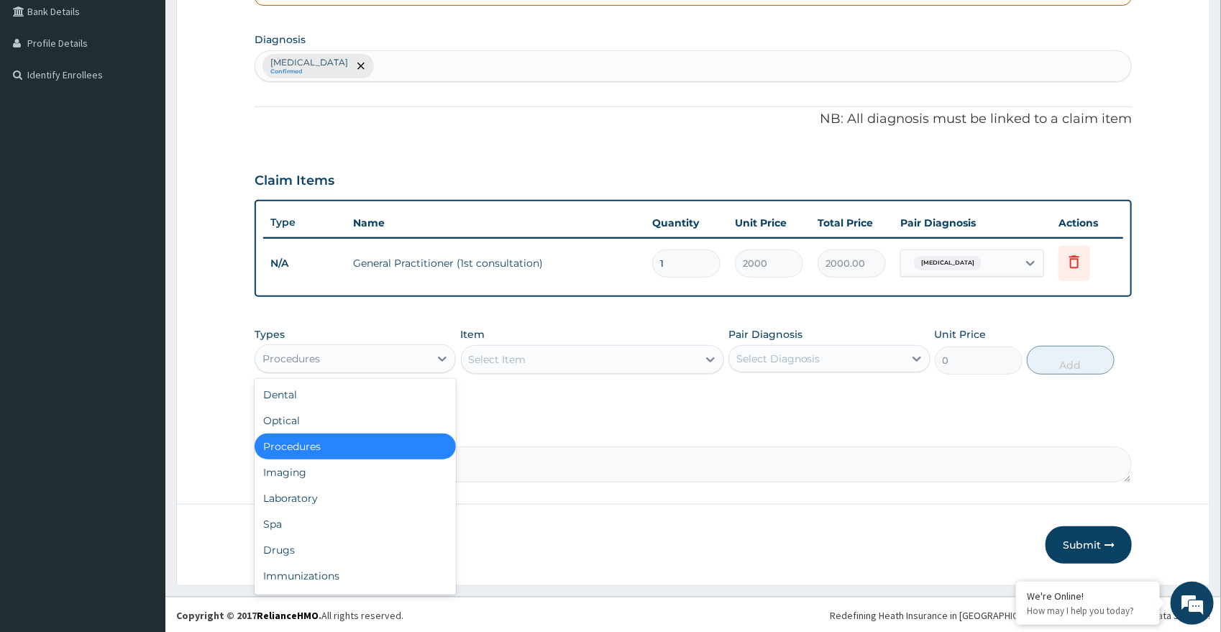
drag, startPoint x: 380, startPoint y: 352, endPoint x: 369, endPoint y: 411, distance: 60.0
click at [380, 357] on div "Procedures" at bounding box center [342, 358] width 175 height 23
click at [337, 496] on div "Laboratory" at bounding box center [356, 498] width 202 height 26
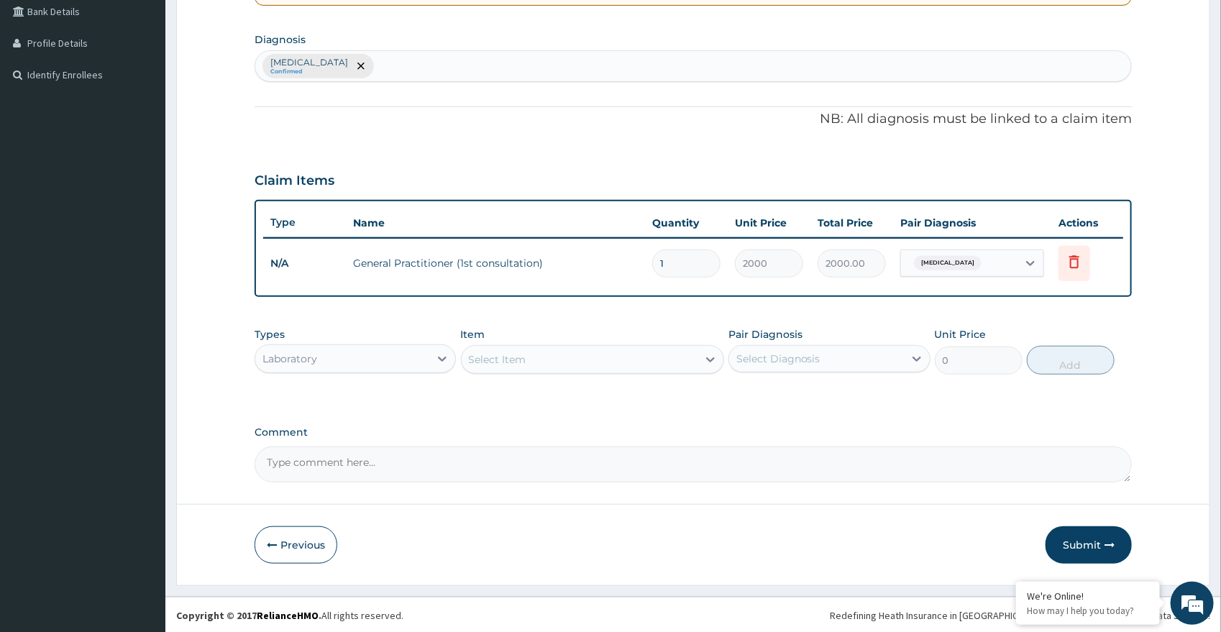
click at [596, 350] on div "Select Item" at bounding box center [580, 359] width 236 height 23
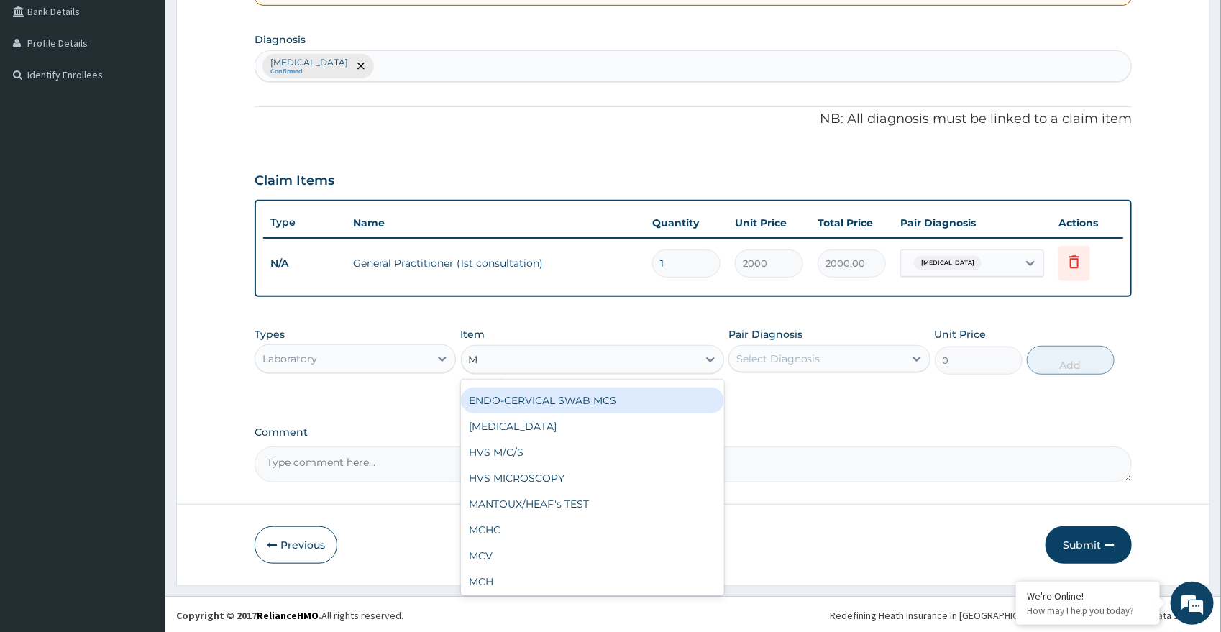
scroll to position [0, 0]
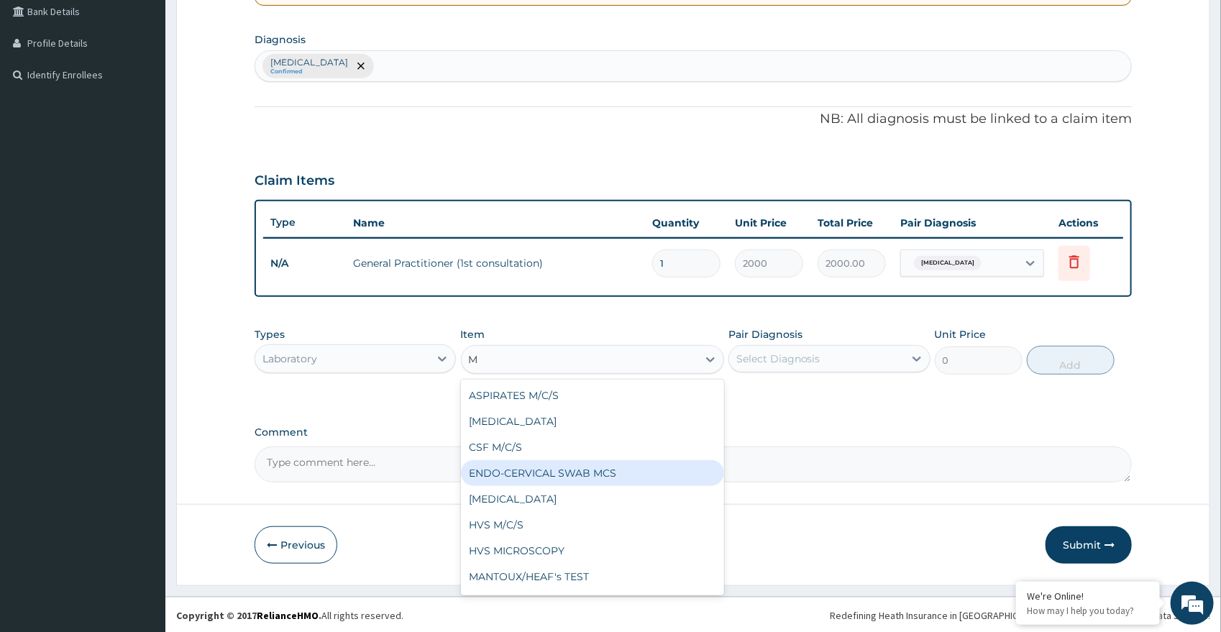
type input "MA"
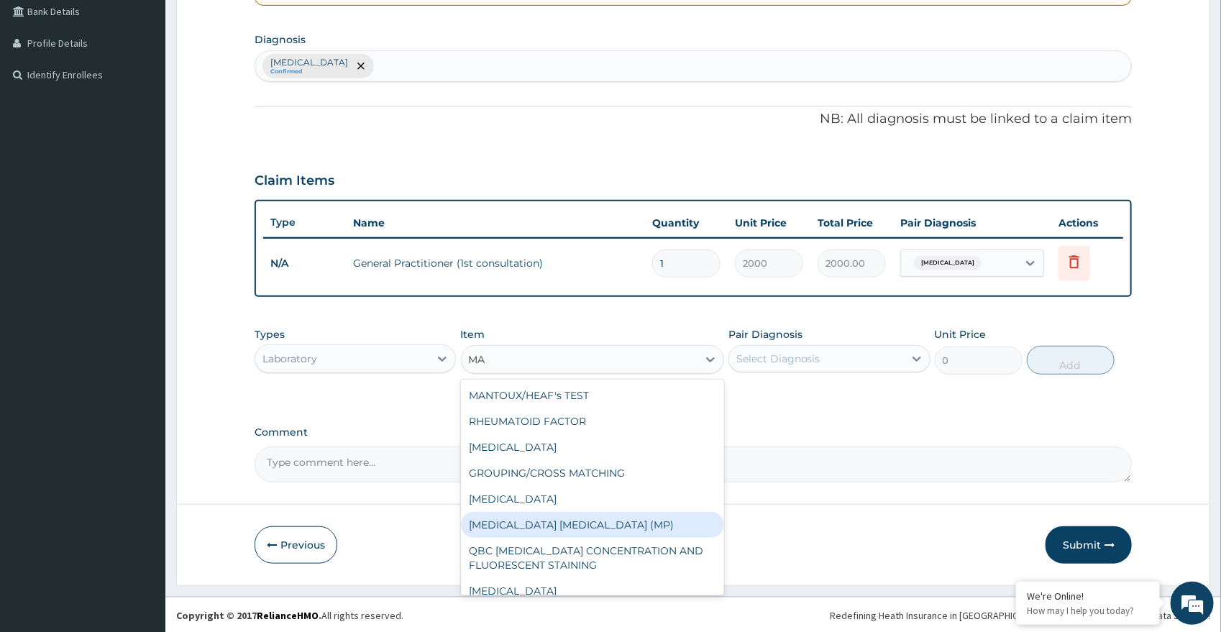
click at [624, 514] on div "MALARIA PARASITE (MP)" at bounding box center [592, 525] width 263 height 26
type input "560"
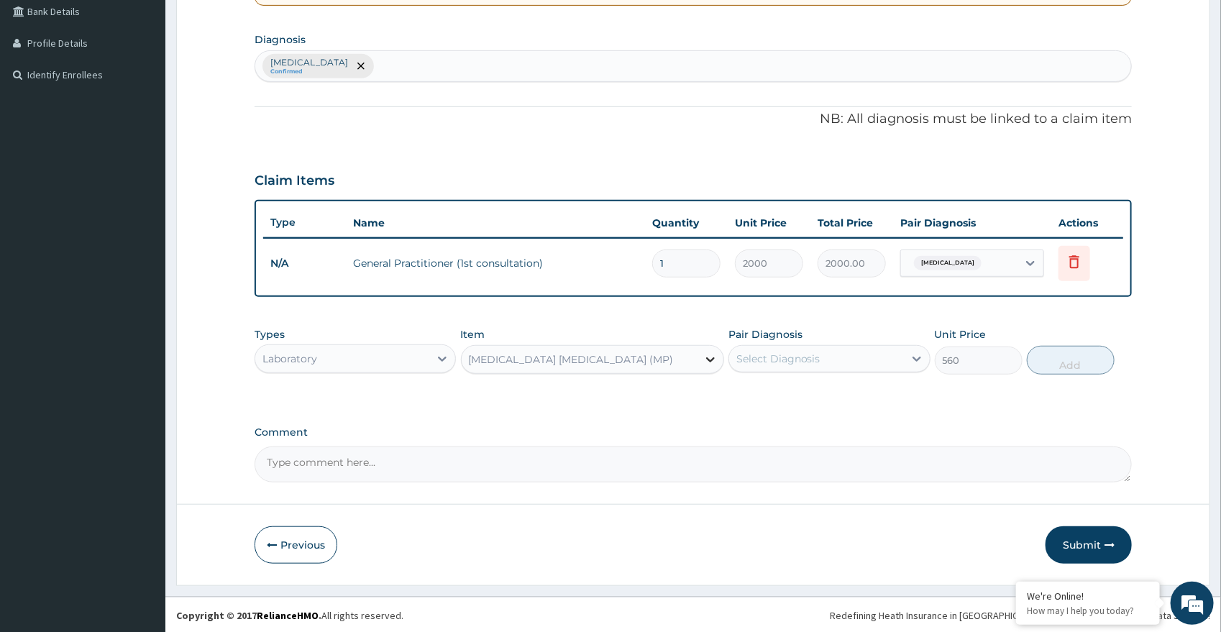
click at [701, 357] on div at bounding box center [711, 360] width 26 height 26
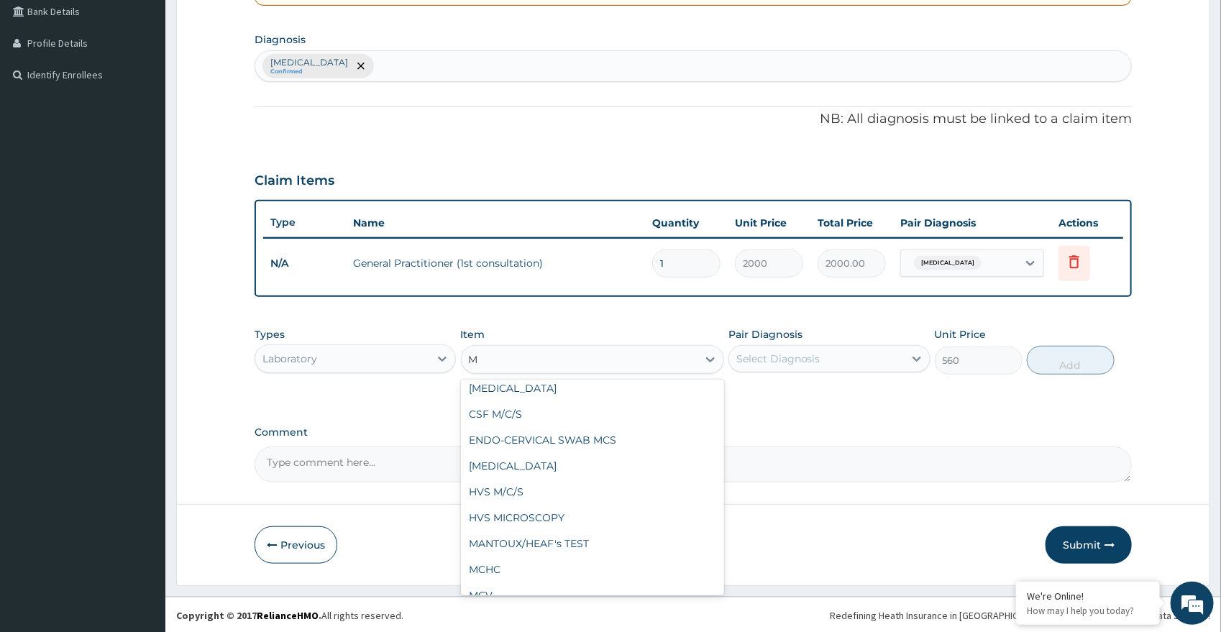
scroll to position [7, 0]
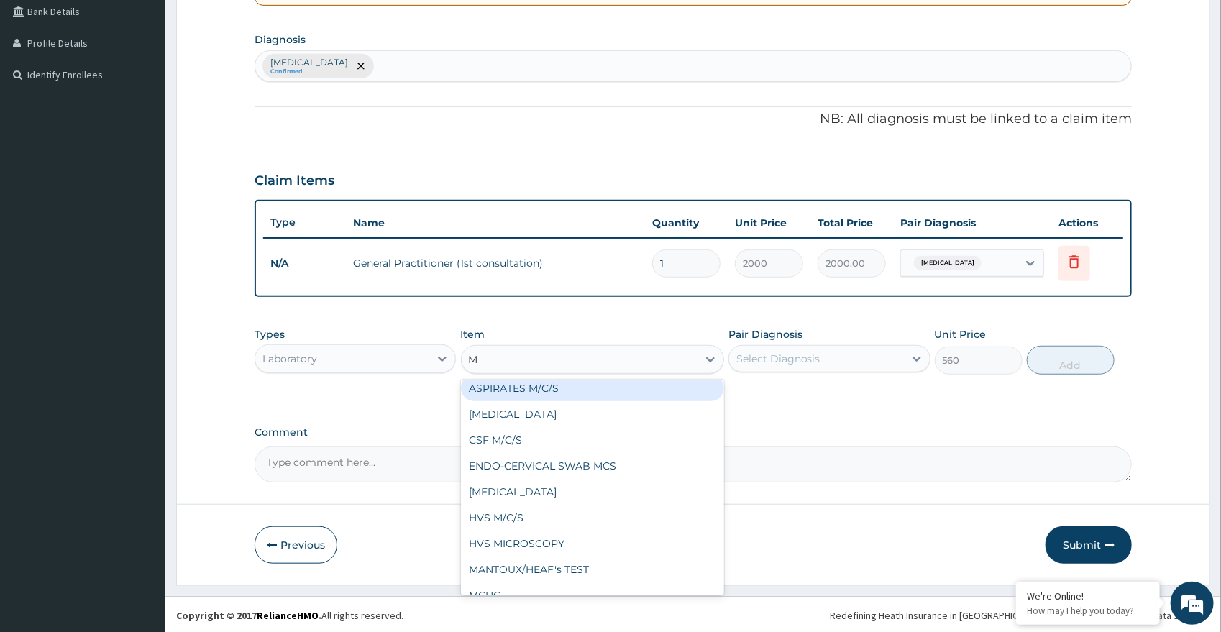
type input "MP"
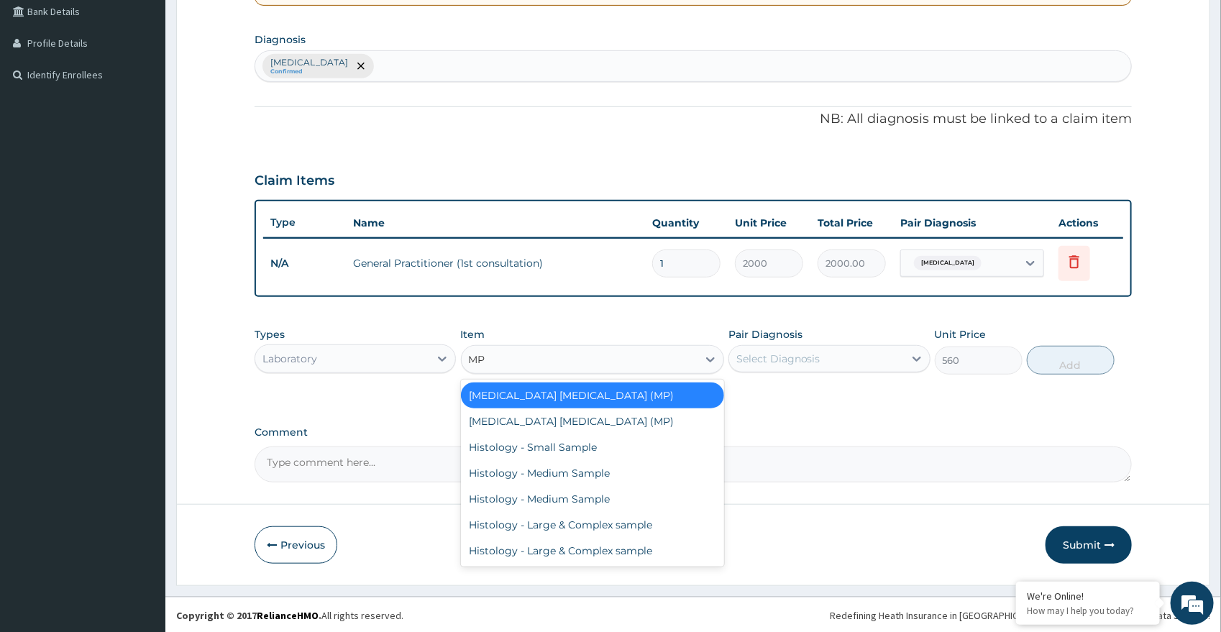
click at [652, 404] on div "MALARIA PARASITE (MP)" at bounding box center [592, 396] width 263 height 26
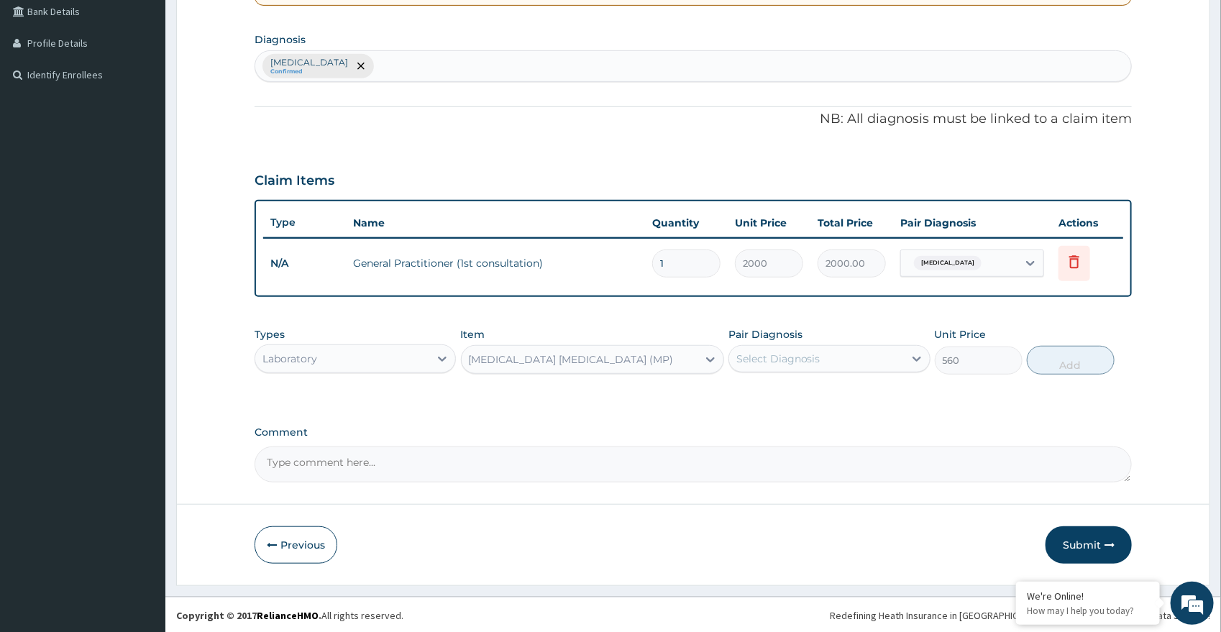
click at [659, 342] on div "Item MALARIA PARASITE (MP)" at bounding box center [592, 350] width 263 height 47
click at [652, 362] on div "MALARIA PARASITE (MP)" at bounding box center [580, 359] width 236 height 23
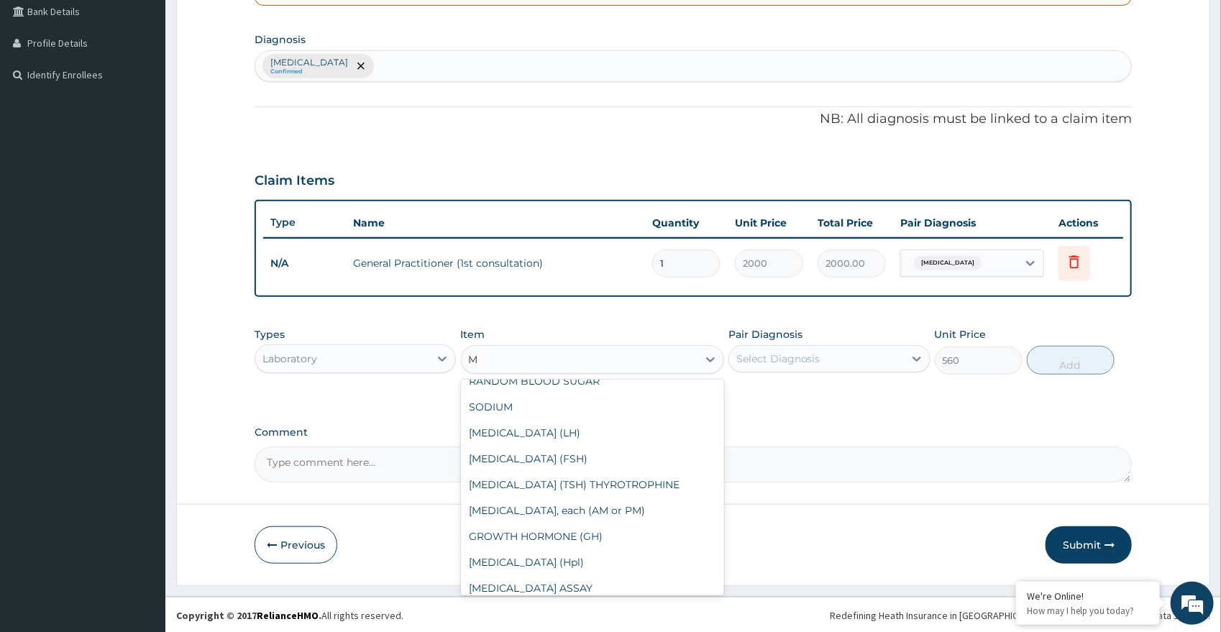
scroll to position [857, 0]
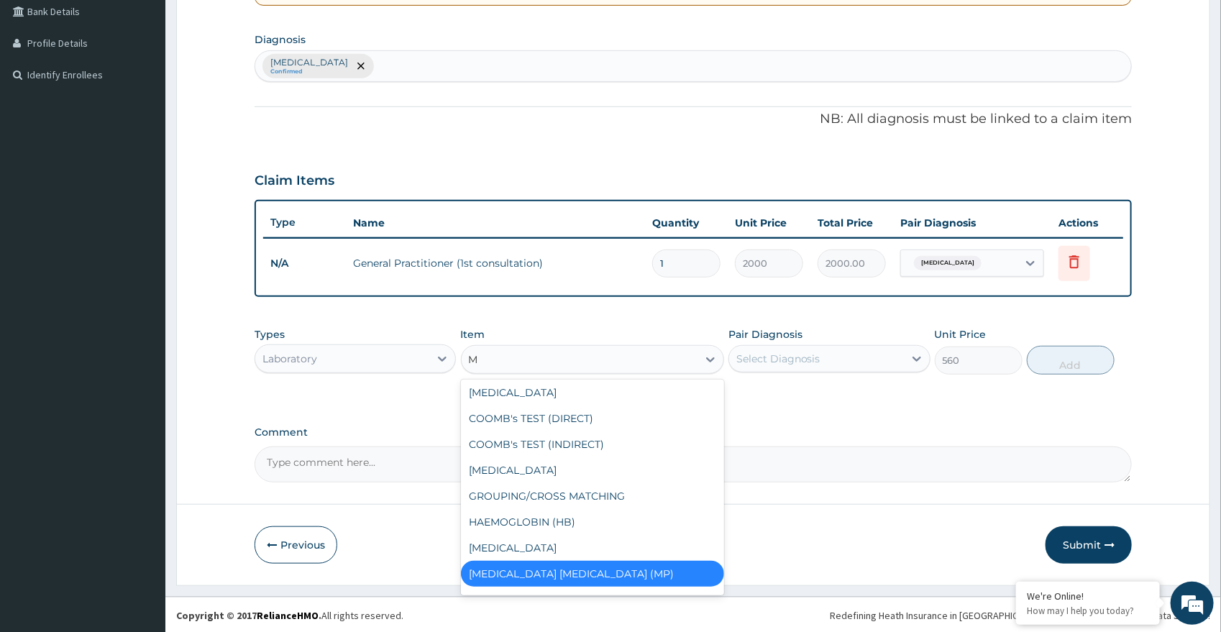
type input "MP"
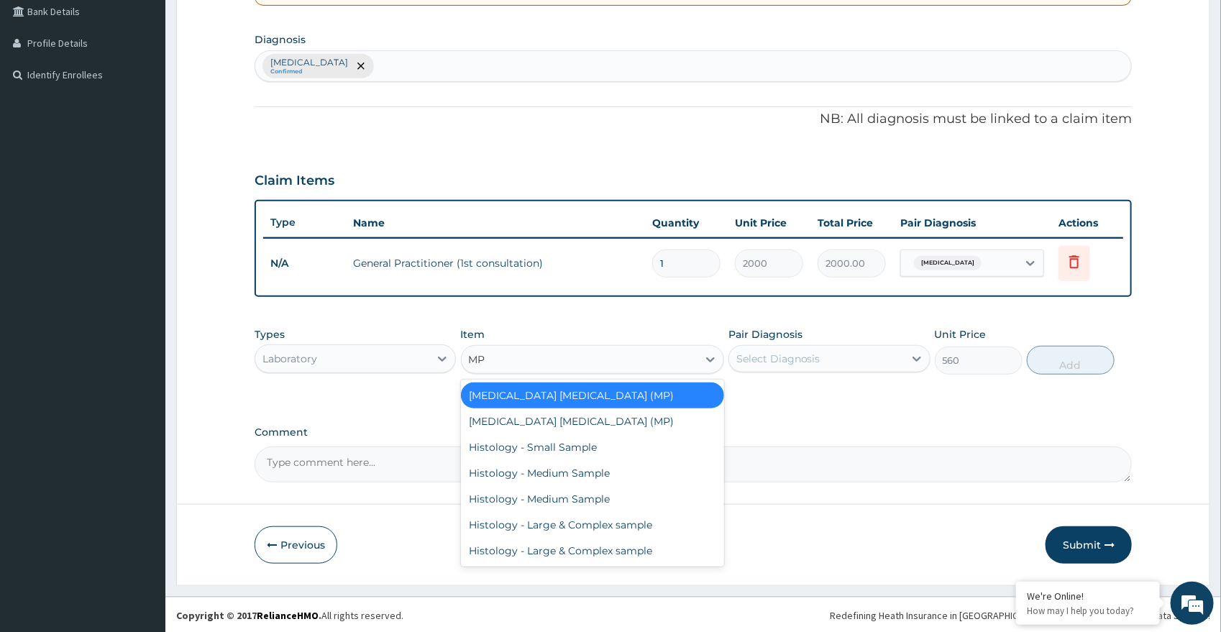
scroll to position [0, 0]
click at [603, 426] on div "MALARIA PARASITE (MP)" at bounding box center [592, 422] width 263 height 26
type input "1500"
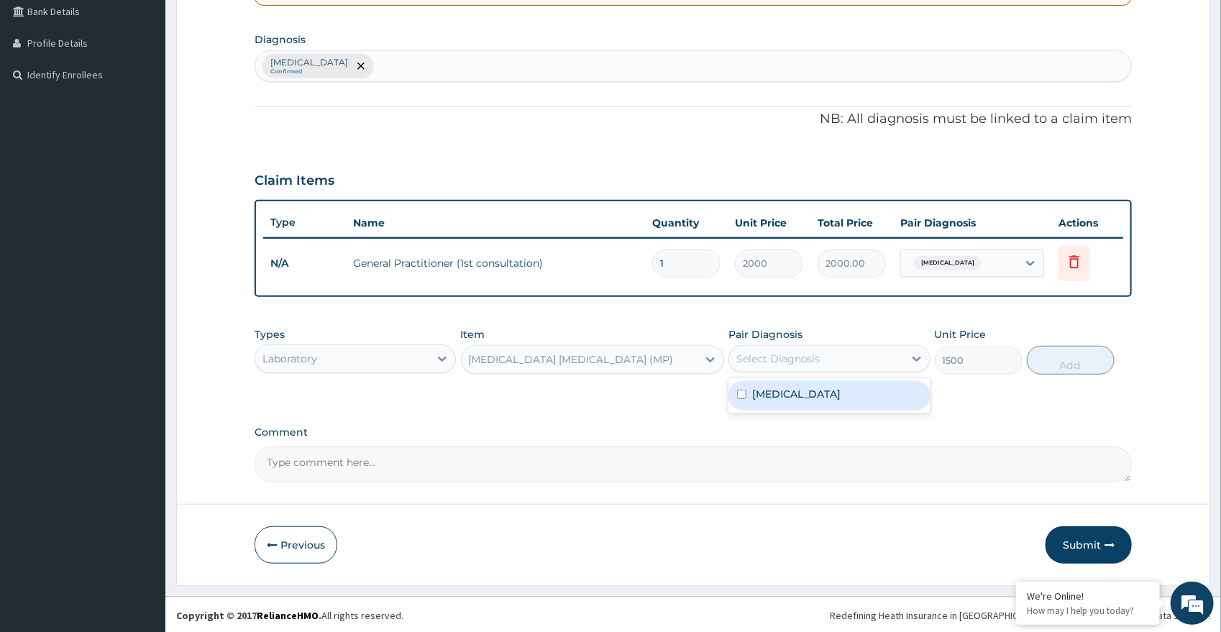
click at [777, 352] on div "Select Diagnosis" at bounding box center [778, 359] width 84 height 14
click at [764, 387] on label "Malaria" at bounding box center [796, 394] width 89 height 14
checkbox input "true"
click at [1100, 360] on button "Add" at bounding box center [1071, 360] width 88 height 29
type input "0"
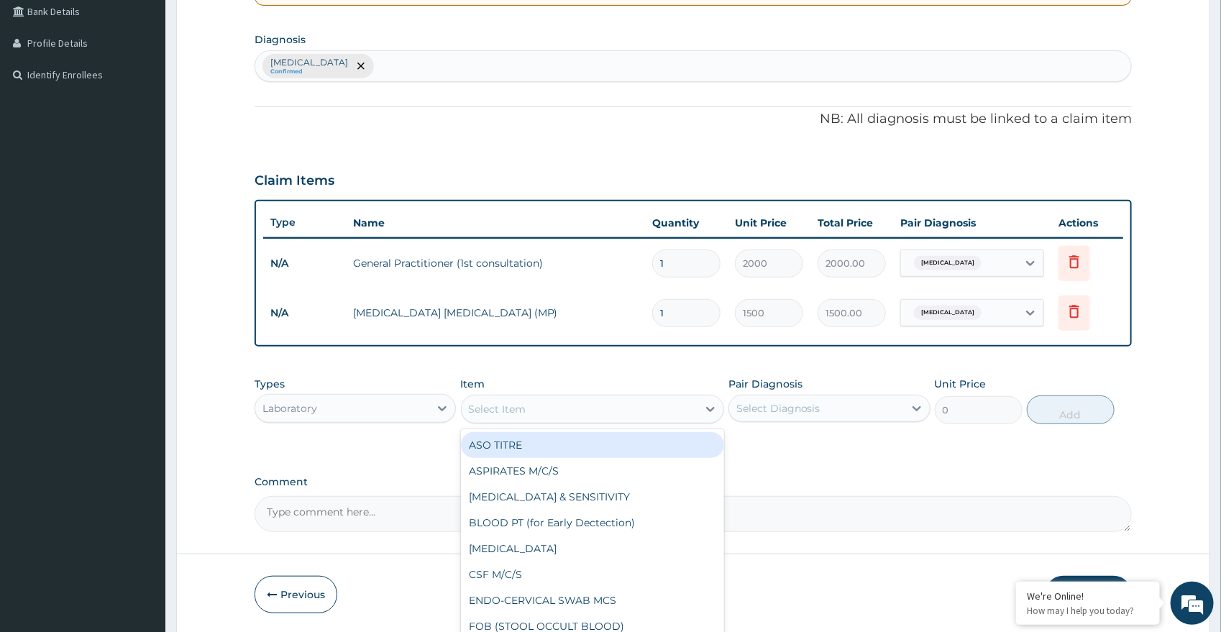
click at [631, 401] on div "Select Item" at bounding box center [580, 409] width 236 height 23
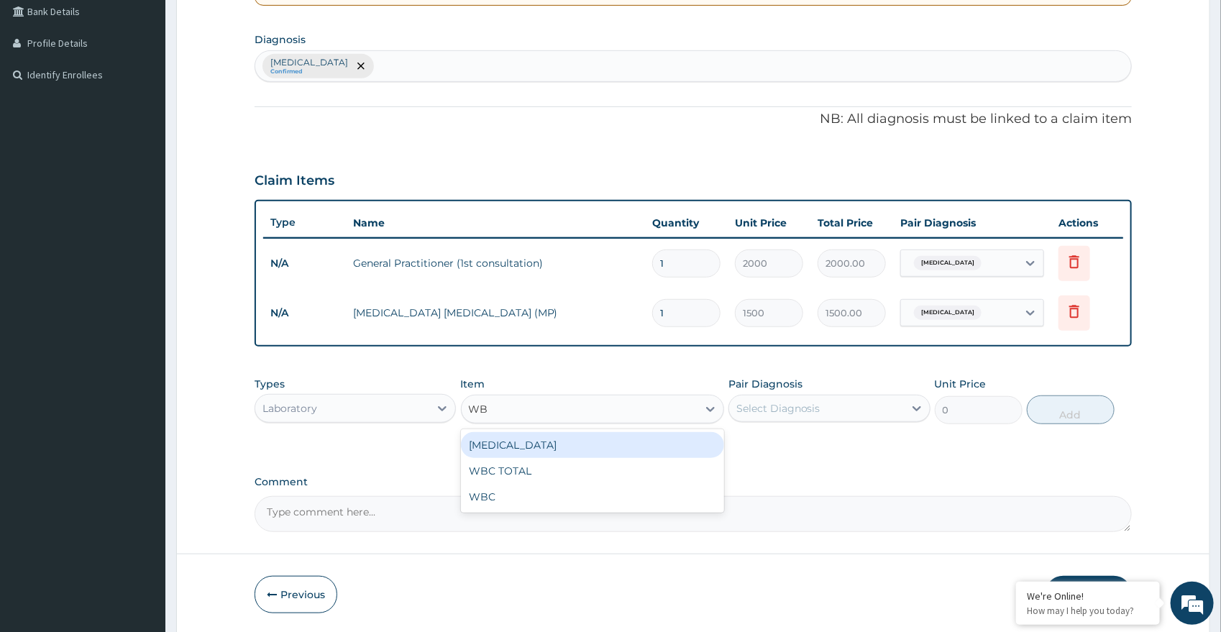
type input "WBC"
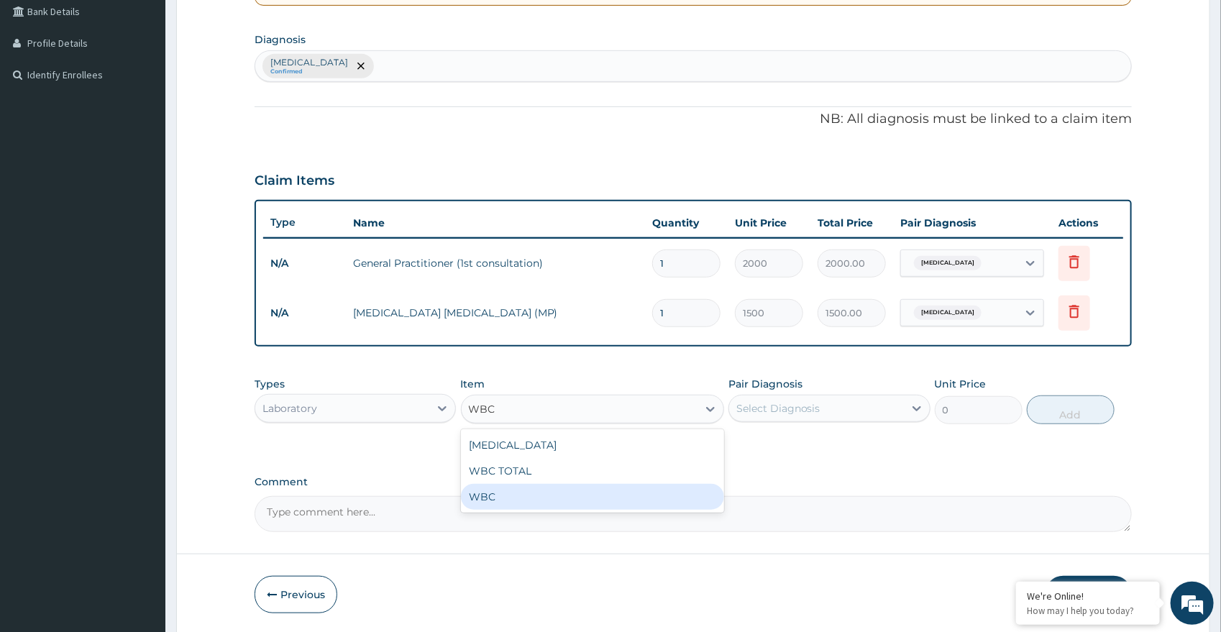
click at [527, 502] on div "WBC" at bounding box center [592, 497] width 263 height 26
type input "1000"
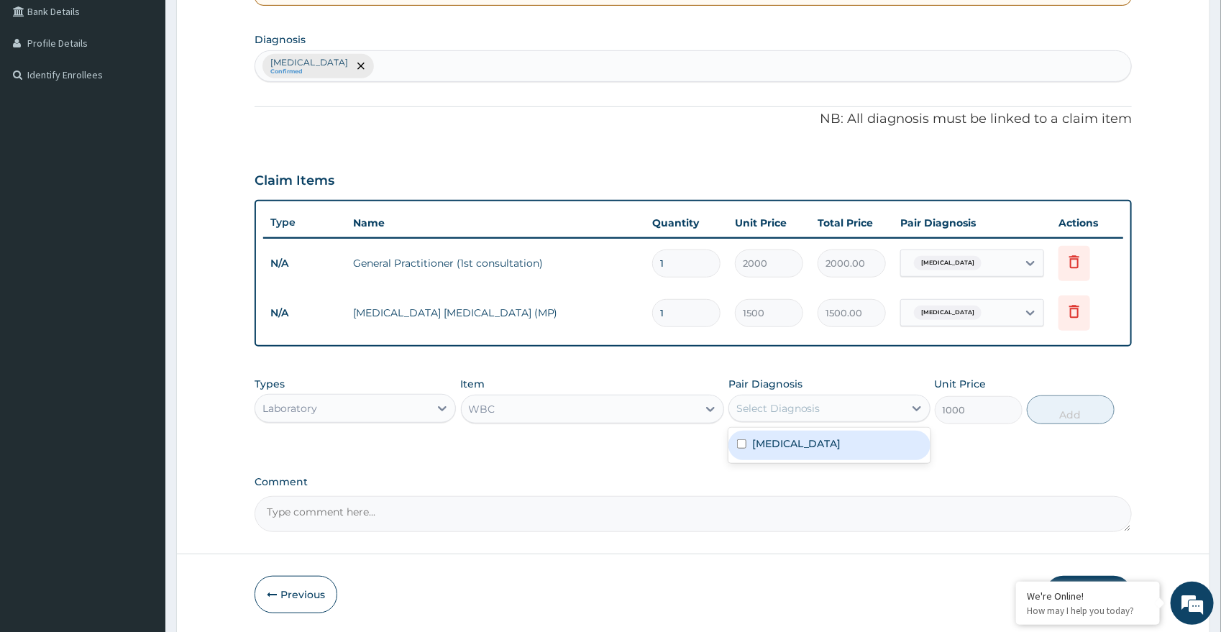
click at [822, 415] on div "Select Diagnosis" at bounding box center [816, 408] width 175 height 23
drag, startPoint x: 818, startPoint y: 434, endPoint x: 810, endPoint y: 448, distance: 15.8
click at [815, 437] on div "Malaria" at bounding box center [830, 445] width 202 height 29
checkbox input "true"
click at [1067, 412] on button "Add" at bounding box center [1071, 410] width 88 height 29
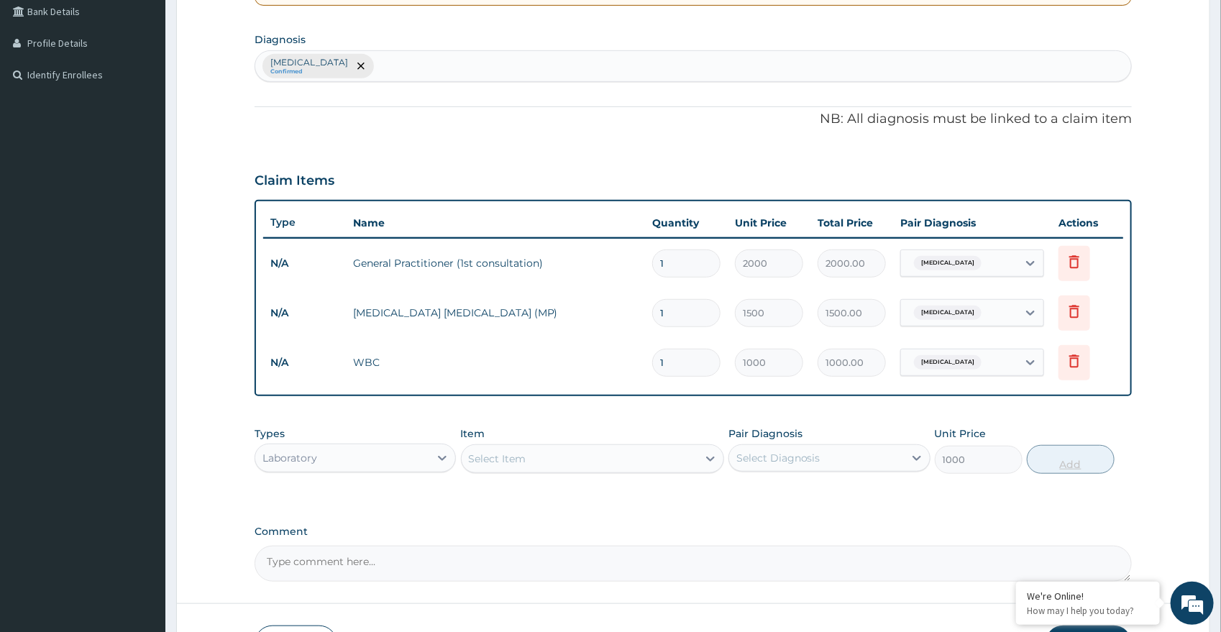
type input "0"
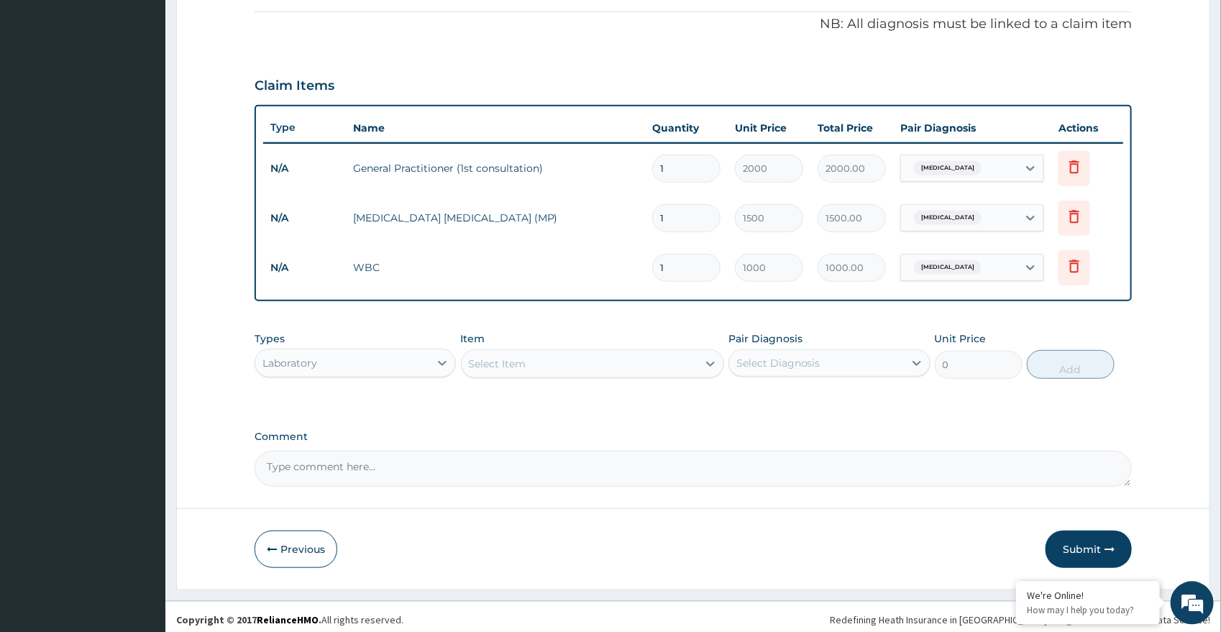
scroll to position [434, 0]
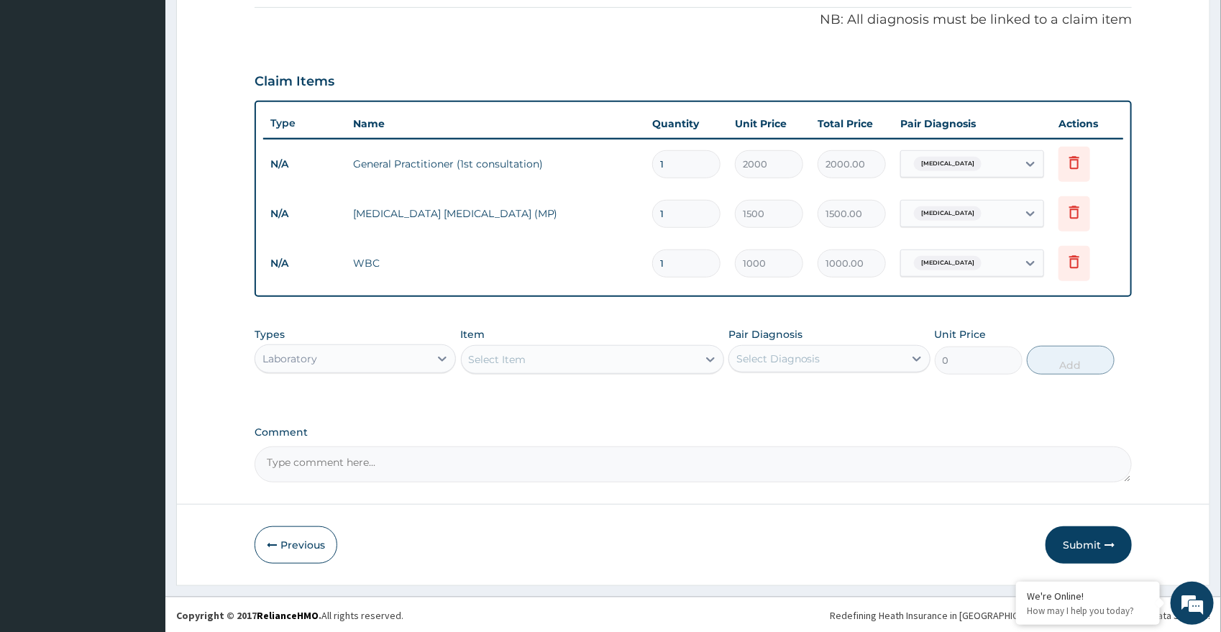
click at [393, 355] on div "Laboratory" at bounding box center [342, 358] width 175 height 23
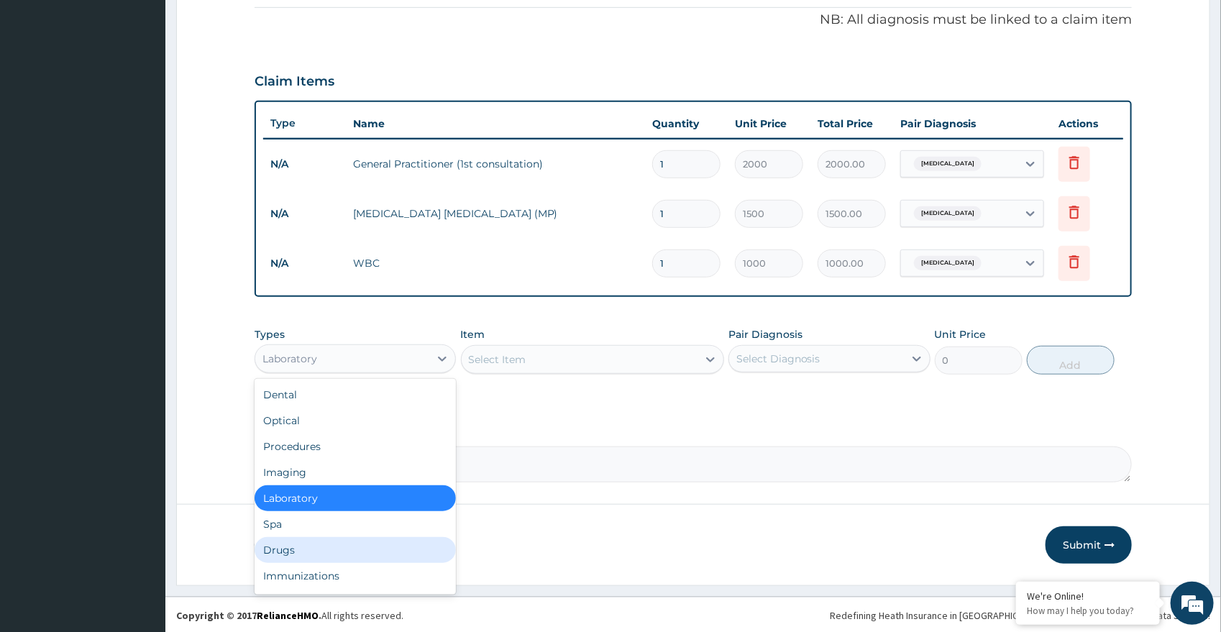
click at [337, 555] on div "Drugs" at bounding box center [356, 550] width 202 height 26
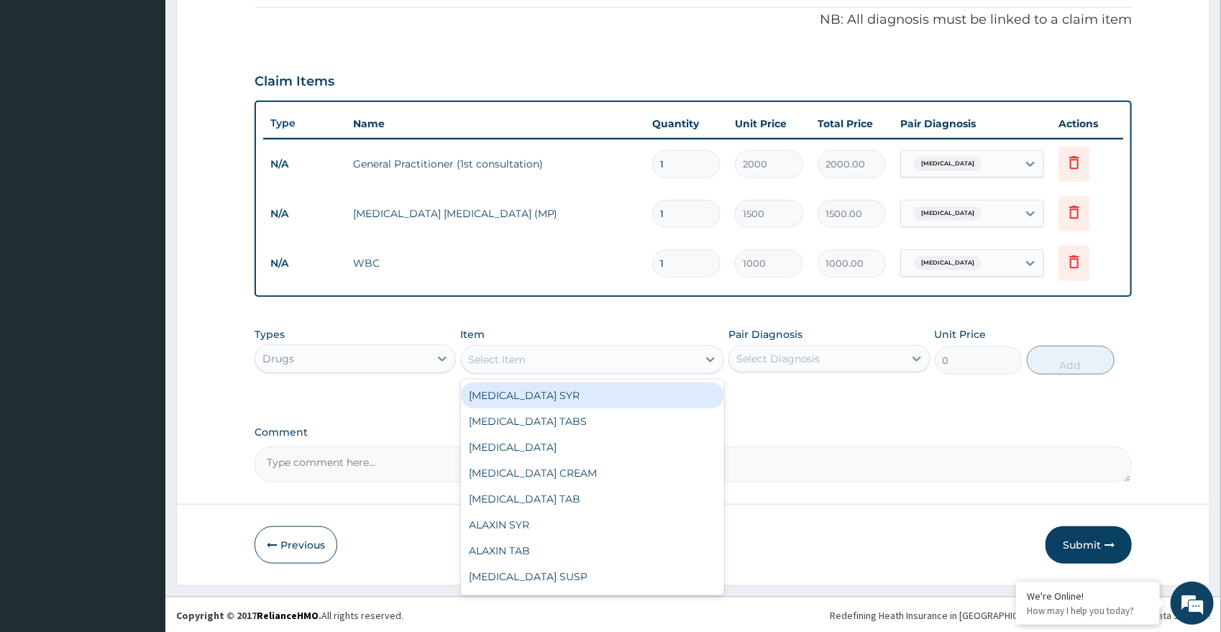
click at [599, 362] on div "Select Item" at bounding box center [580, 359] width 236 height 23
type input "COARTEM"
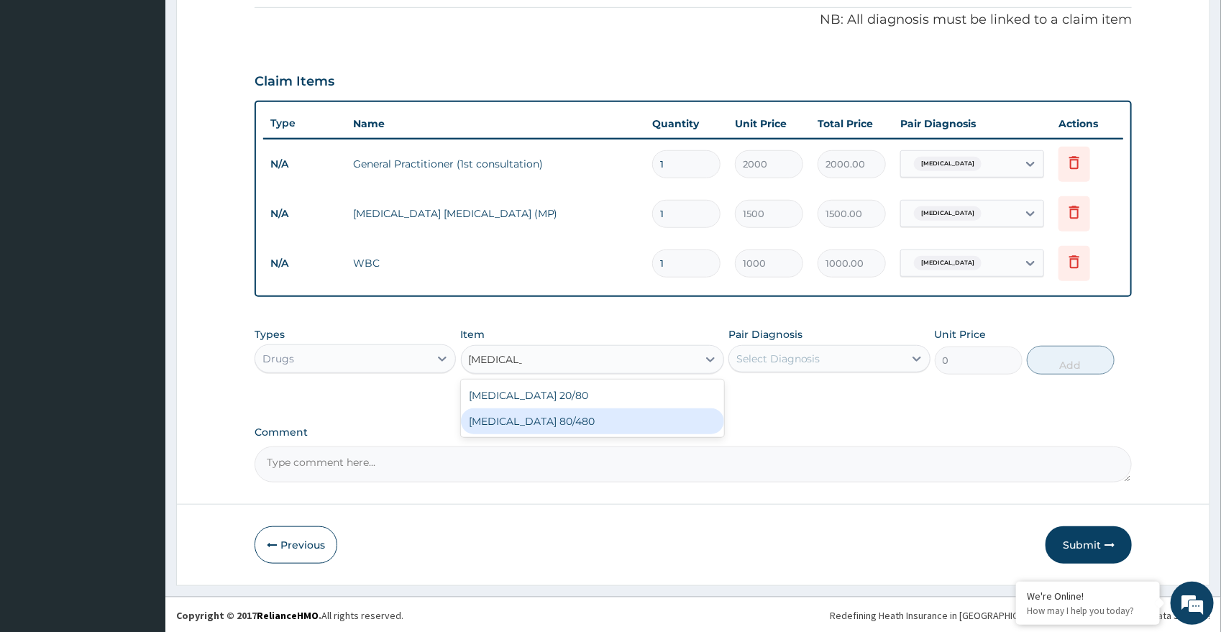
click at [543, 429] on div "COARTEM 80/480" at bounding box center [592, 422] width 263 height 26
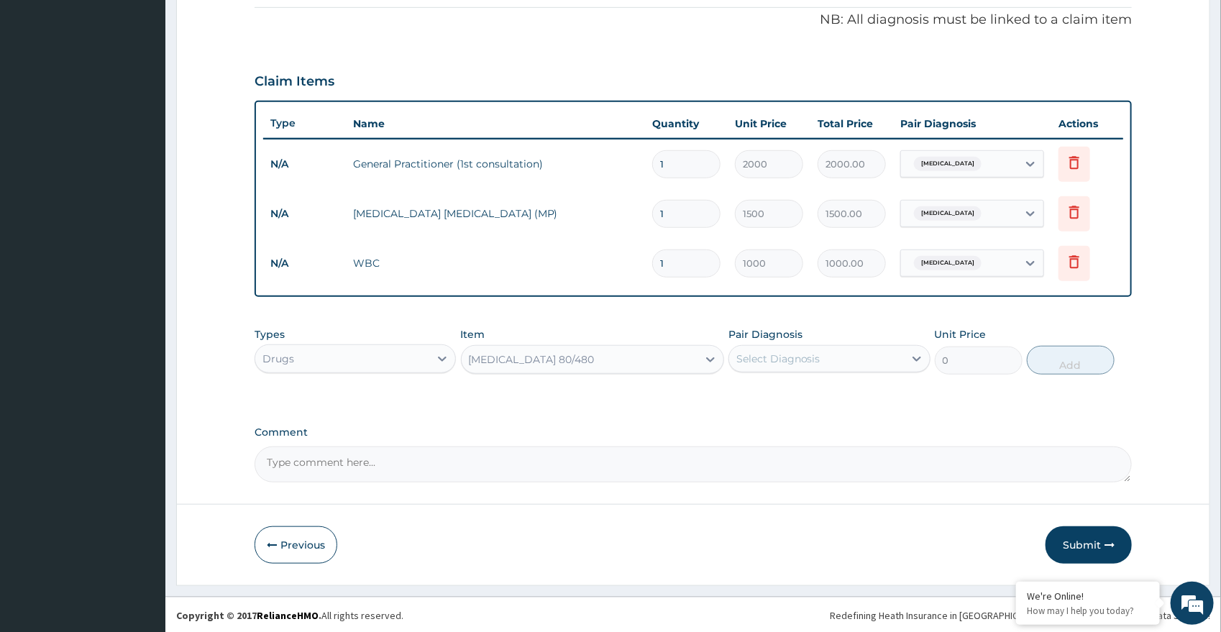
type input "450"
click at [780, 352] on div "Select Diagnosis" at bounding box center [778, 359] width 84 height 14
click at [833, 393] on div "Malaria" at bounding box center [830, 395] width 202 height 29
checkbox input "true"
click at [1074, 362] on button "Add" at bounding box center [1071, 360] width 88 height 29
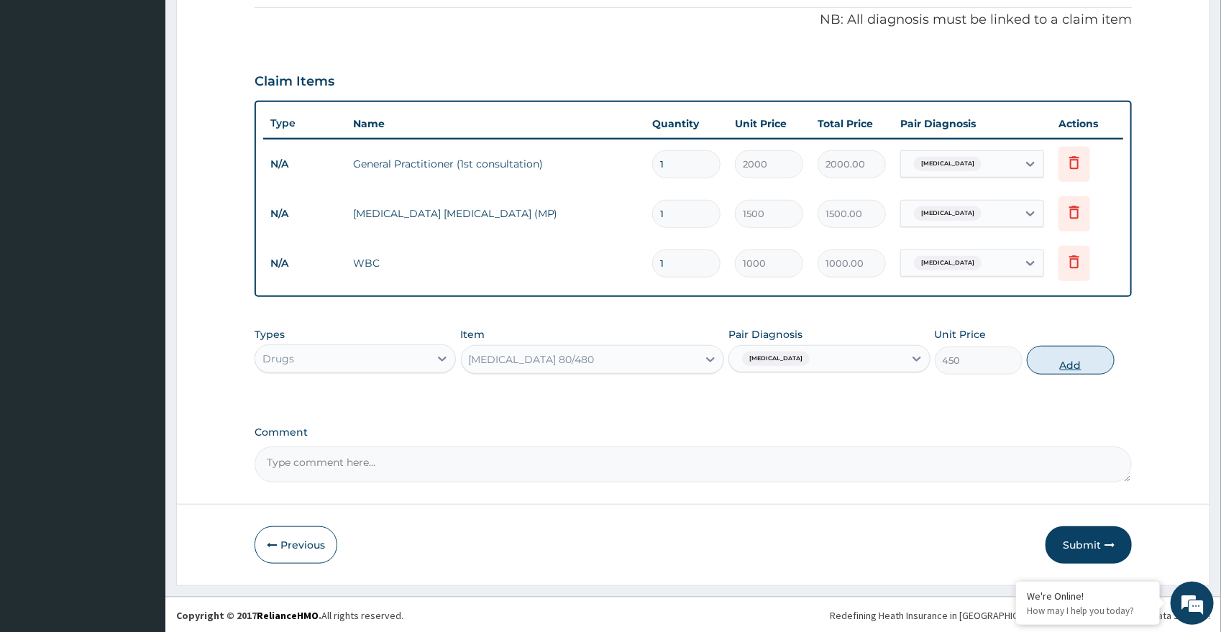
type input "0"
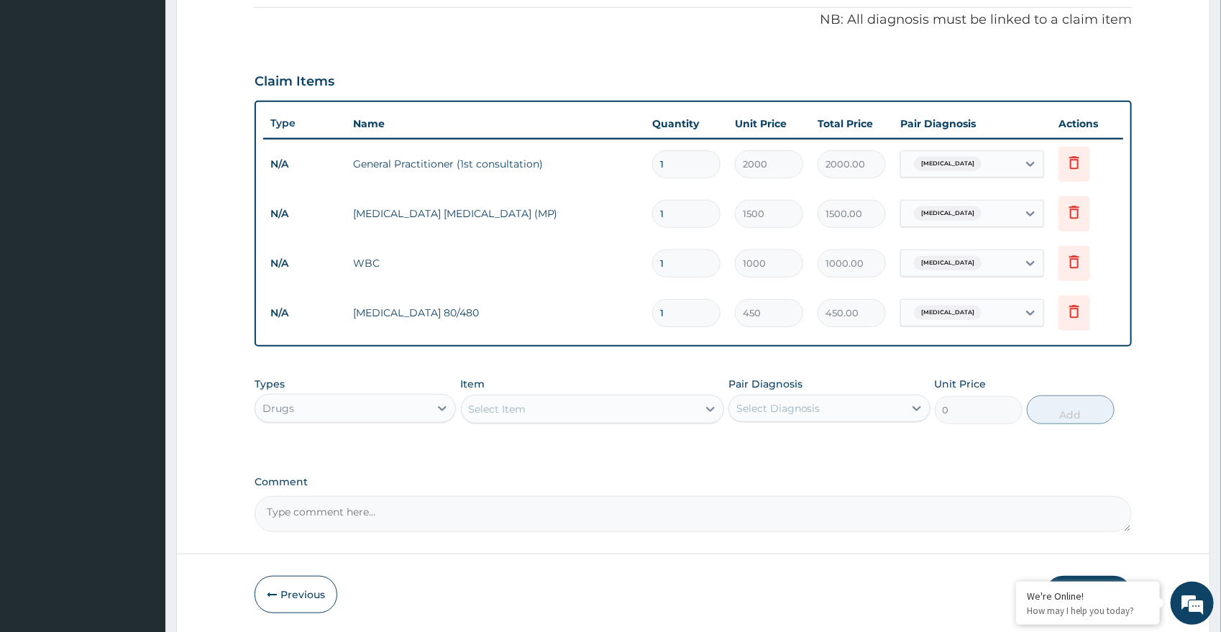
type input "0.00"
type input "6"
type input "2700.00"
type input "6"
click at [572, 398] on div "Select Item" at bounding box center [580, 409] width 236 height 23
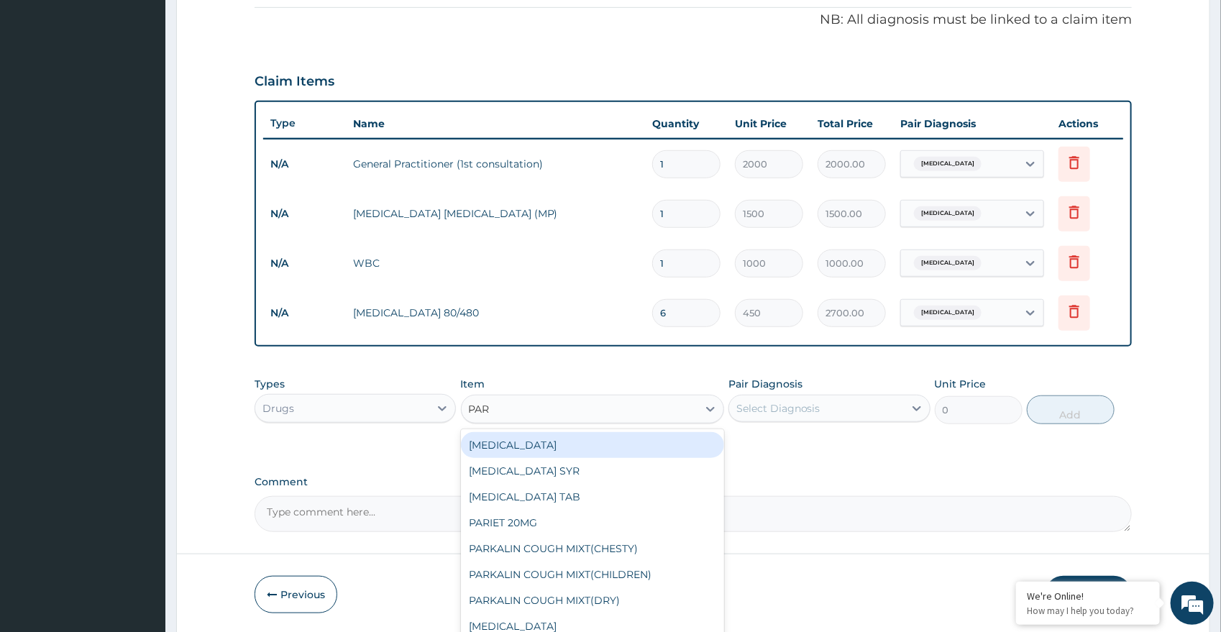
type input "PARA"
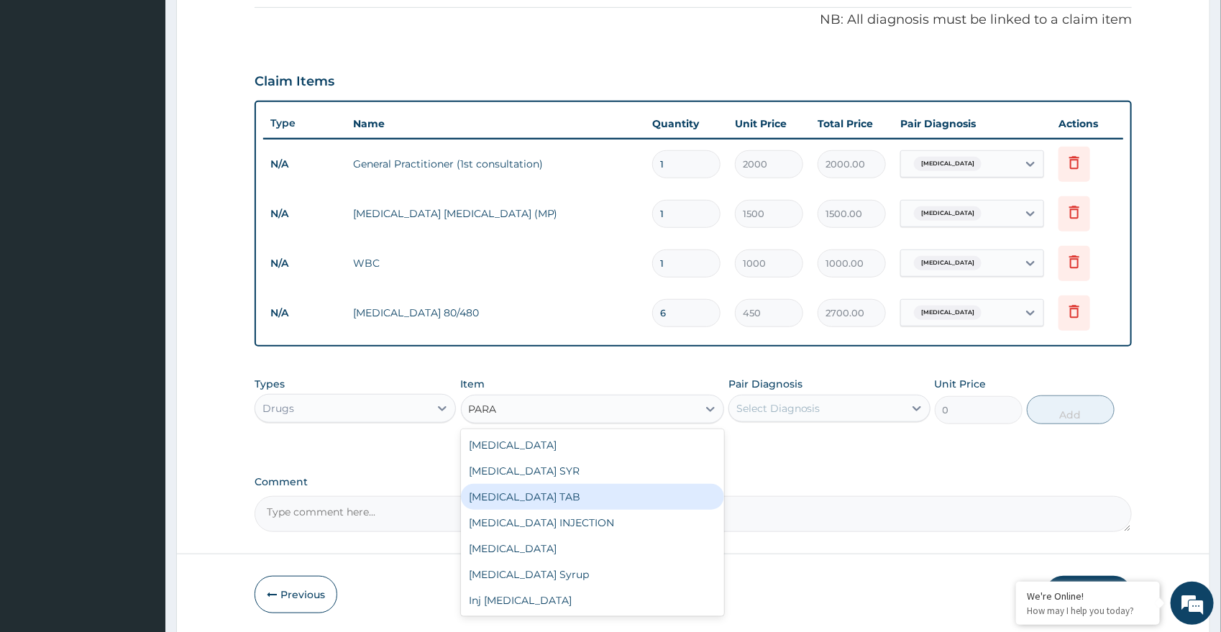
click at [551, 501] on div "PARACETAMOL TAB" at bounding box center [592, 497] width 263 height 26
type input "7.2"
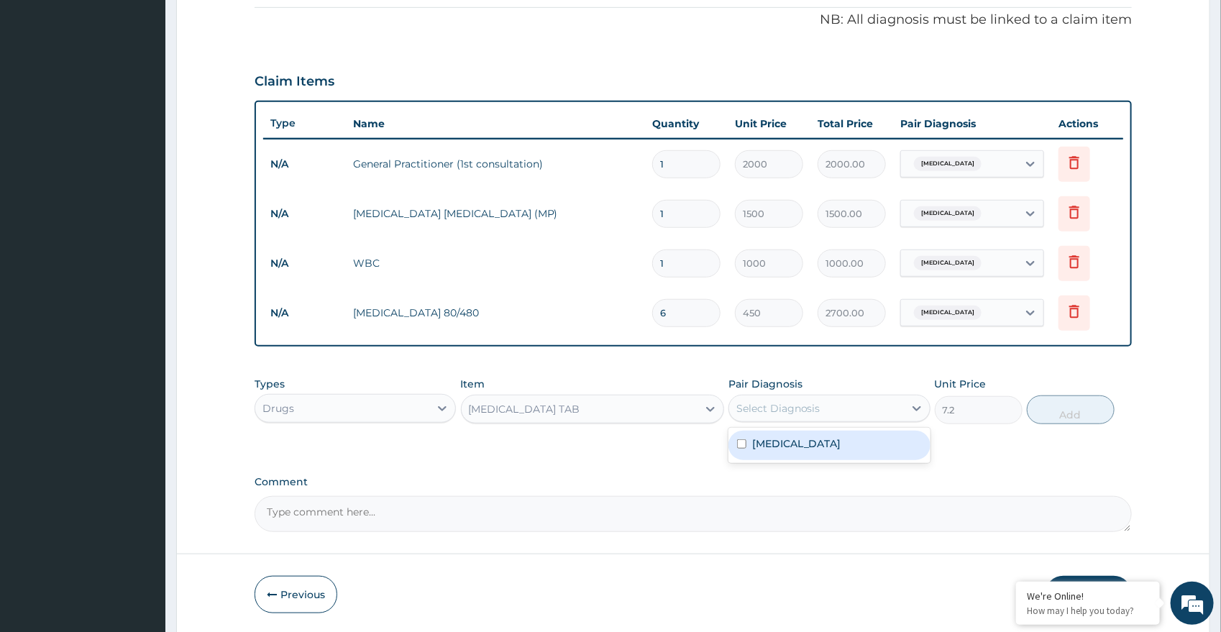
click at [817, 406] on div "Select Diagnosis" at bounding box center [778, 408] width 84 height 14
click at [798, 443] on div "Malaria" at bounding box center [830, 445] width 202 height 29
checkbox input "true"
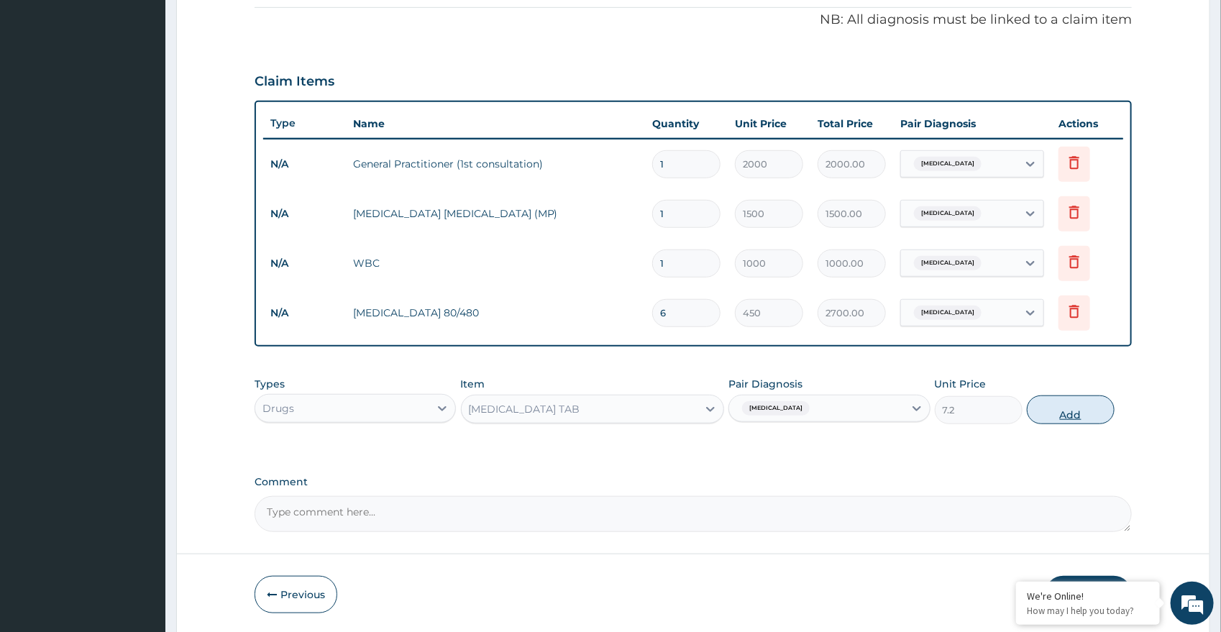
click at [1092, 414] on button "Add" at bounding box center [1071, 410] width 88 height 29
type input "0"
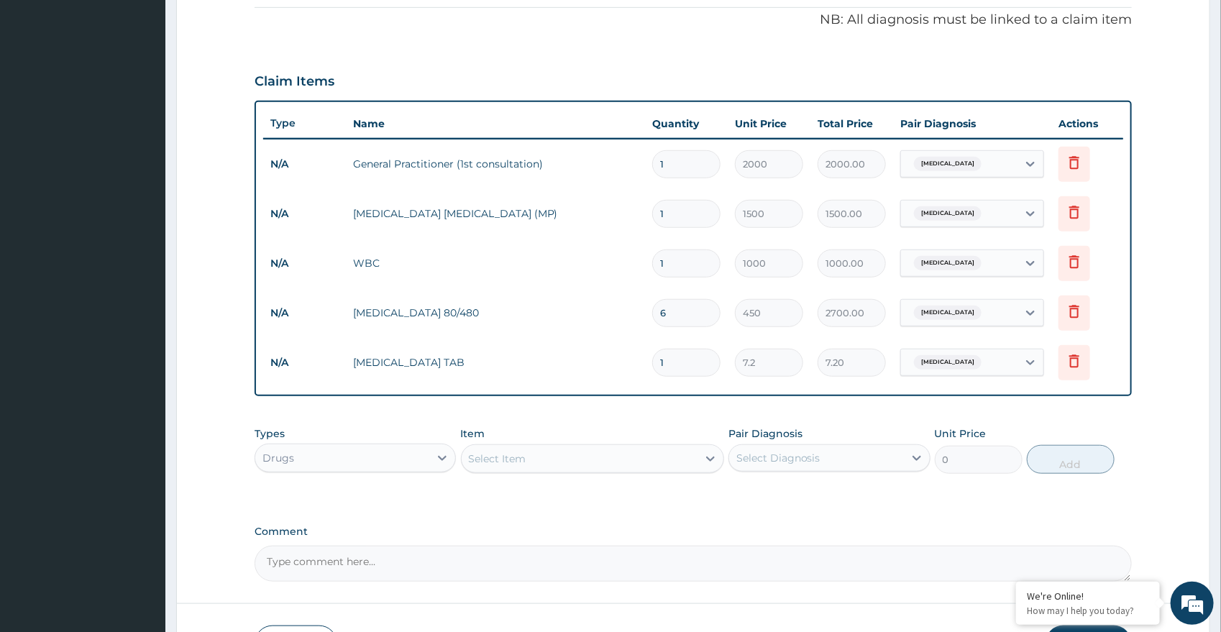
type input "12"
type input "86.40"
type input "12"
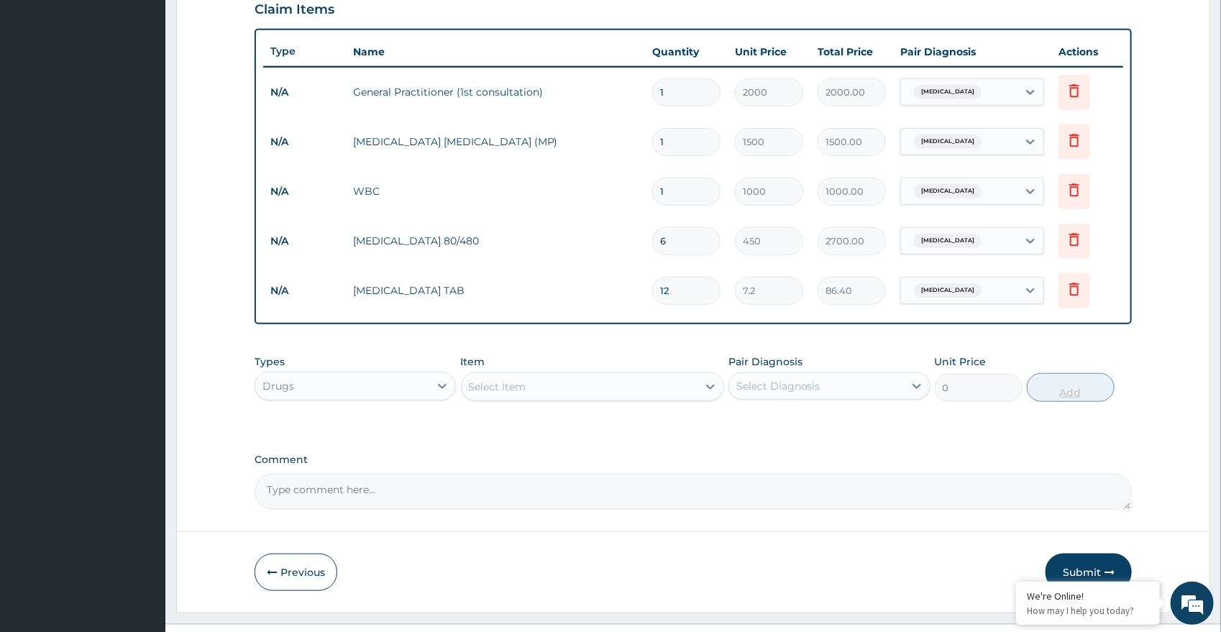
scroll to position [534, 0]
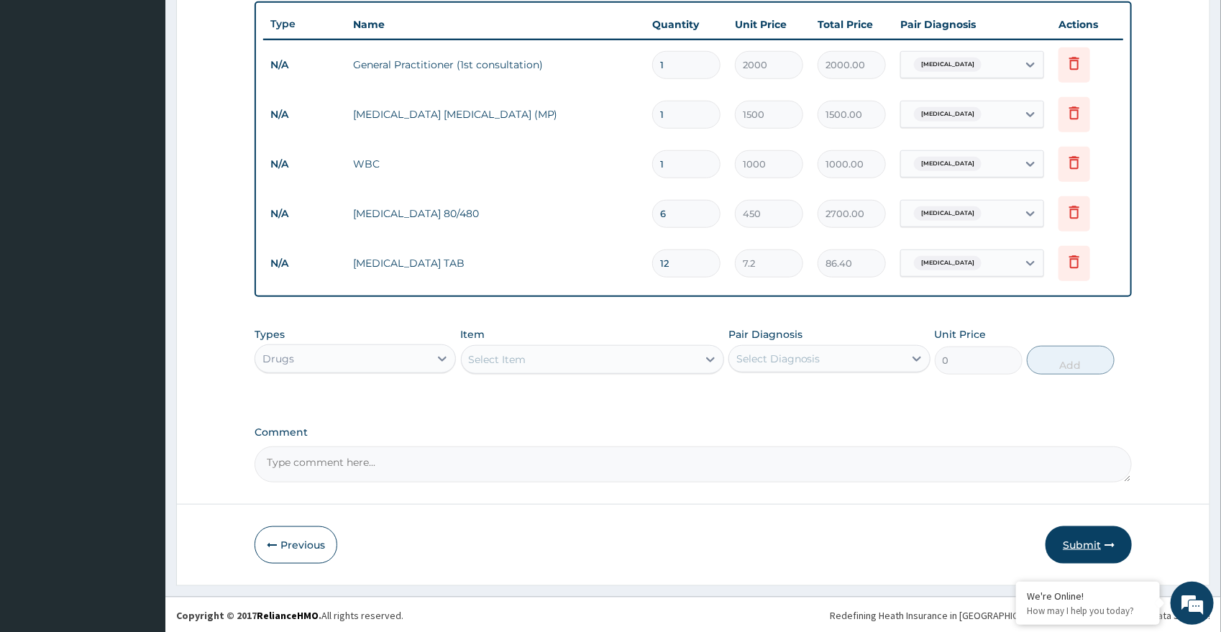
click at [1097, 534] on button "Submit" at bounding box center [1089, 544] width 86 height 37
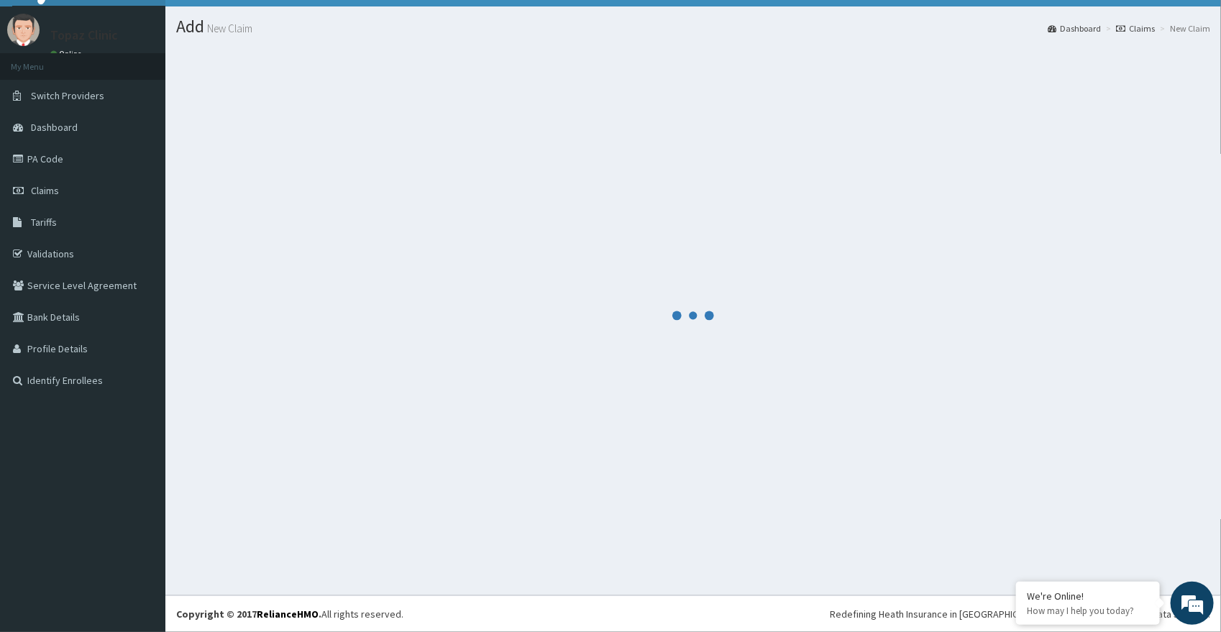
scroll to position [29, 0]
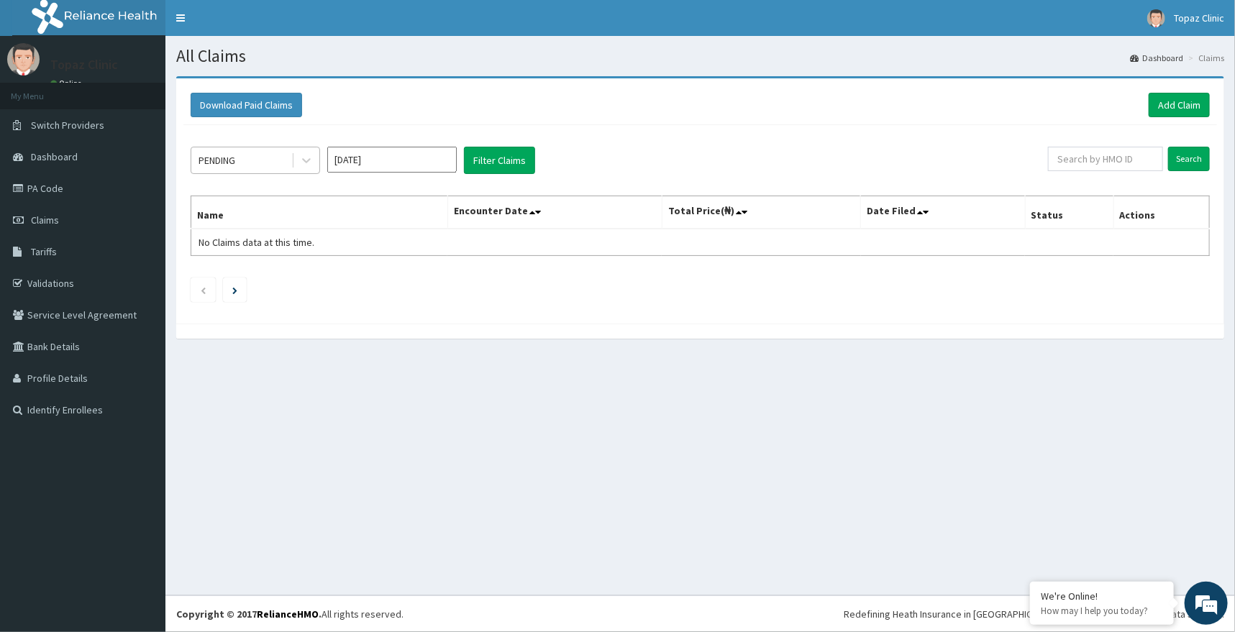
click at [255, 164] on div "PENDING" at bounding box center [241, 160] width 100 height 23
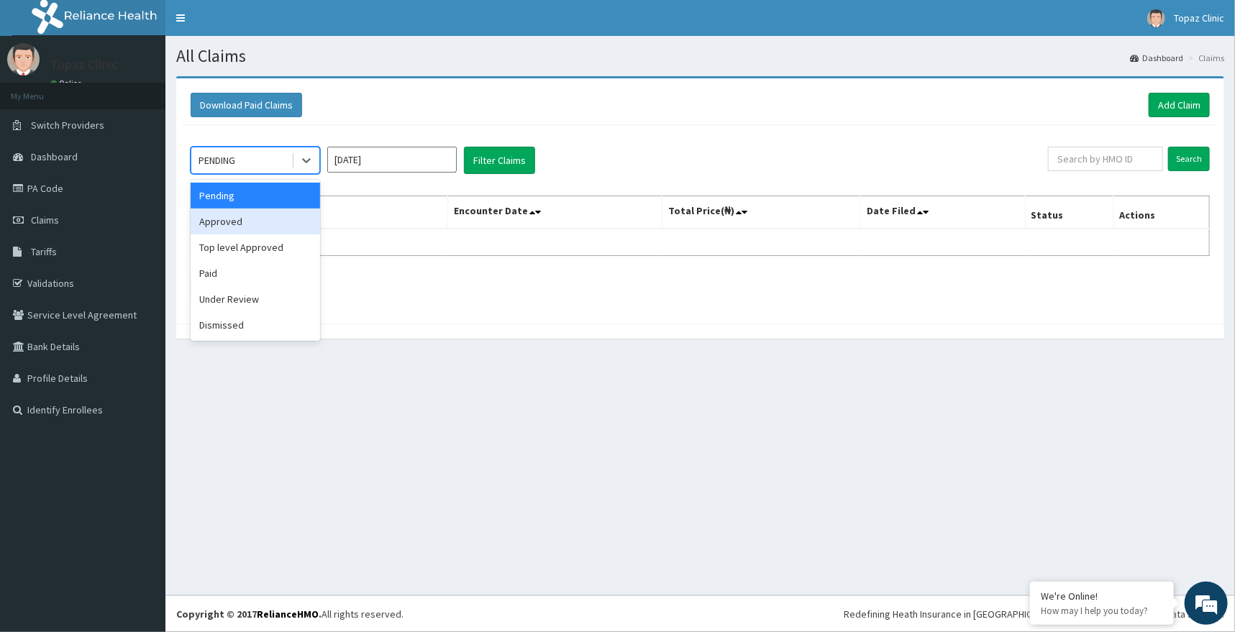
click at [263, 222] on div "Approved" at bounding box center [255, 222] width 129 height 26
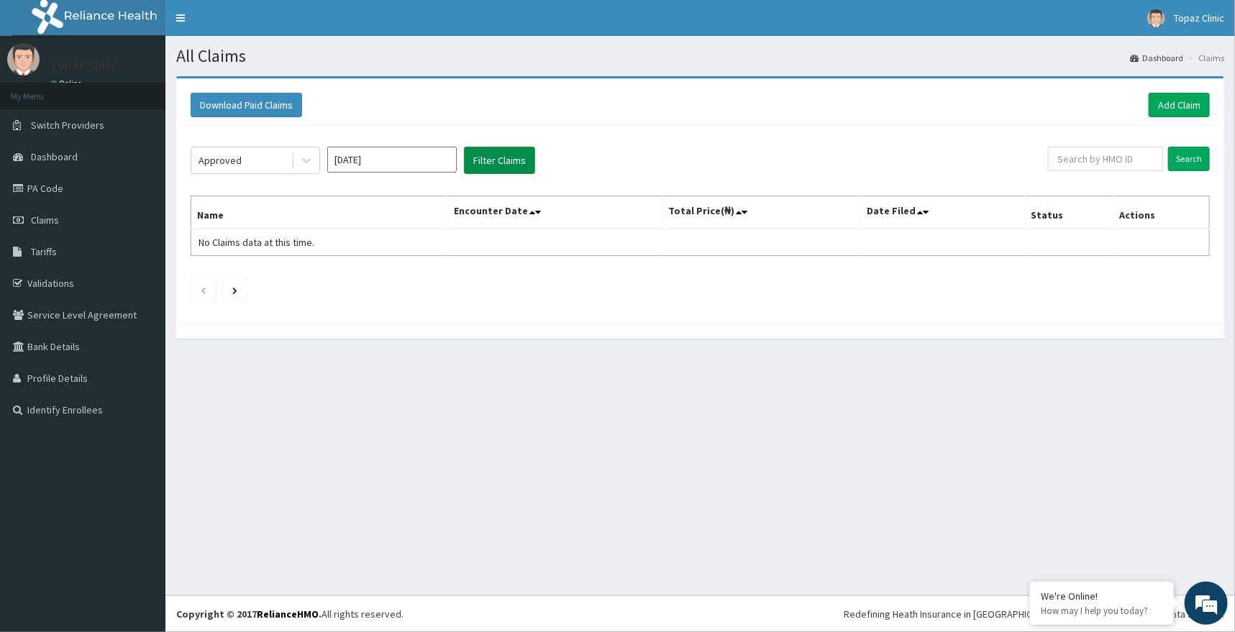
click at [483, 155] on button "Filter Claims" at bounding box center [499, 160] width 71 height 27
